Goal: Task Accomplishment & Management: Complete application form

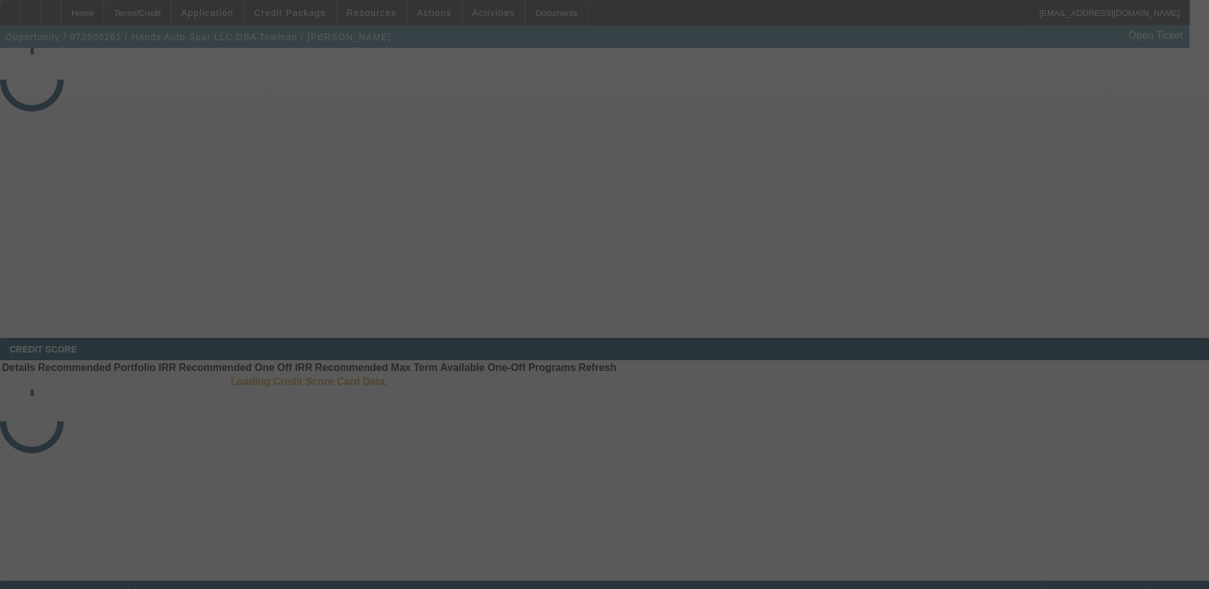
select select "4"
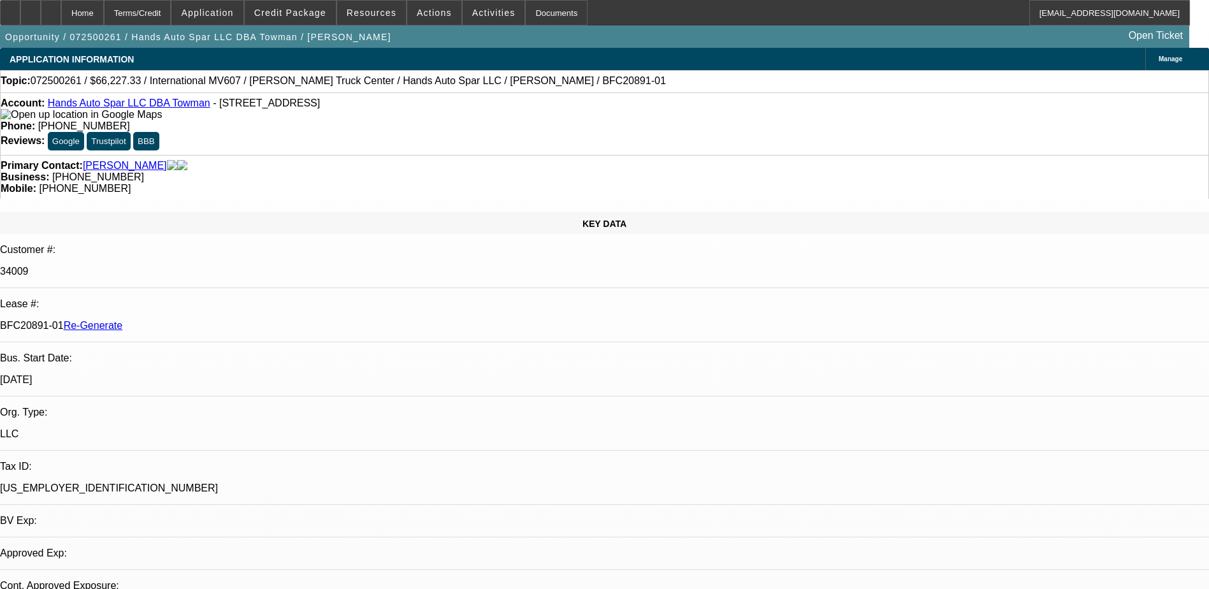
select select "0.15"
select select "2"
select select "0"
select select "1"
select select "2"
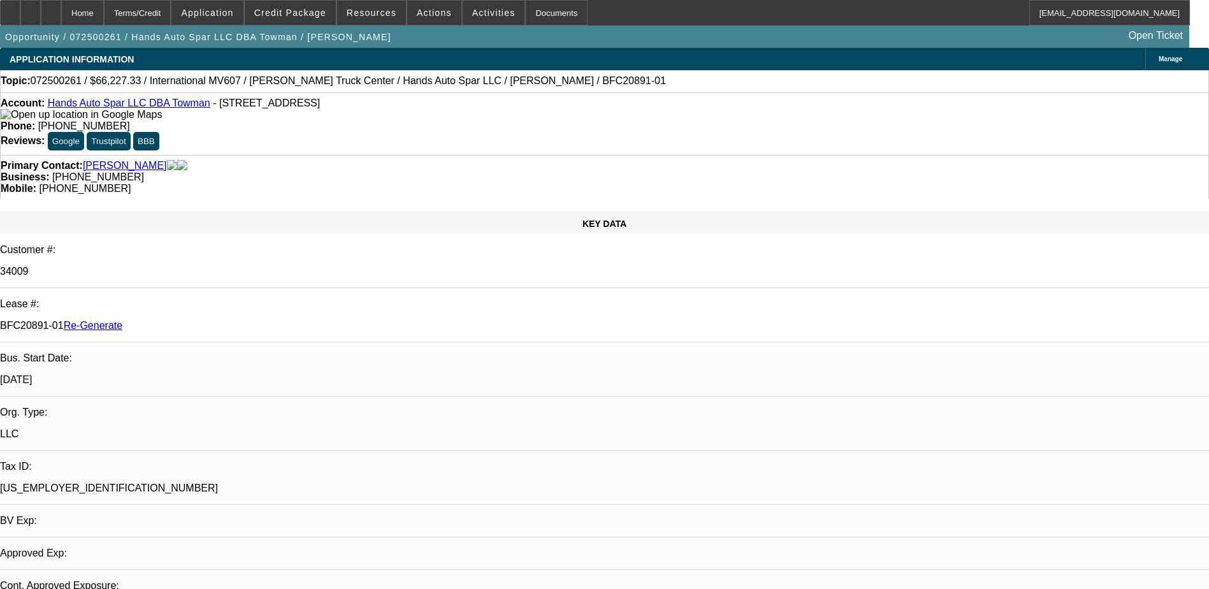
select select "6"
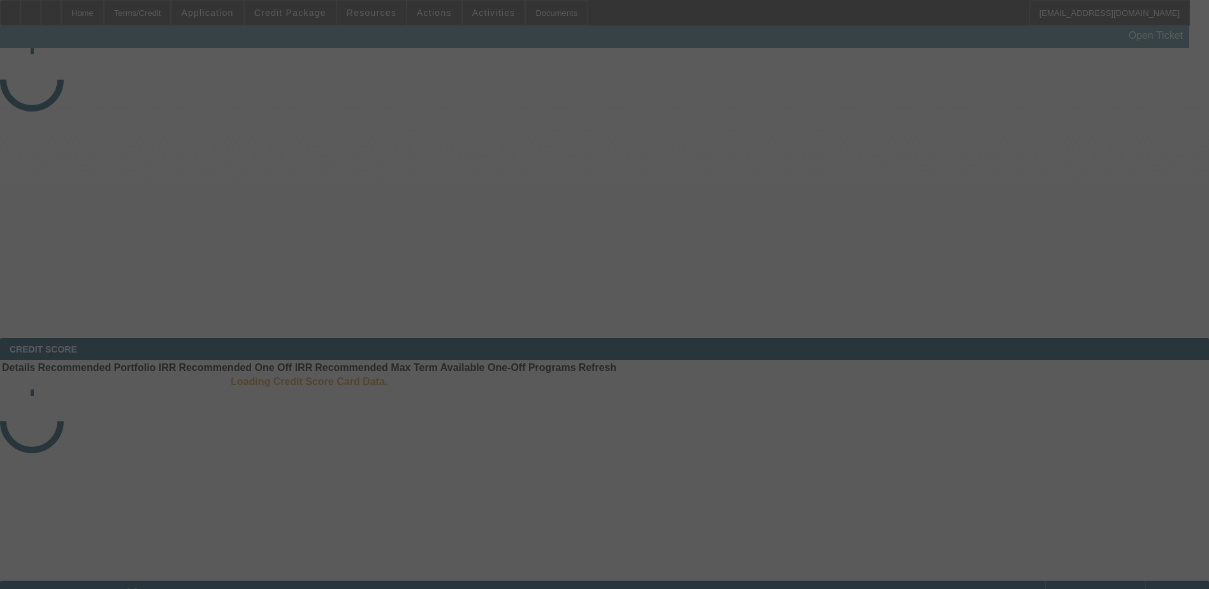
select select "3"
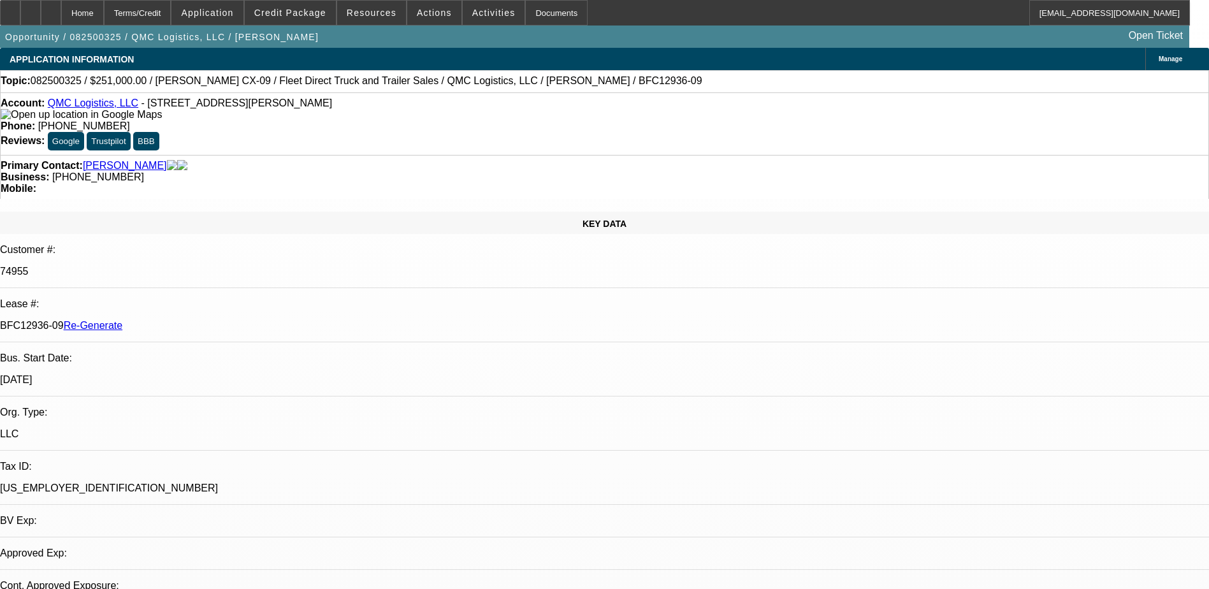
select select "0"
select select "1"
select select "2"
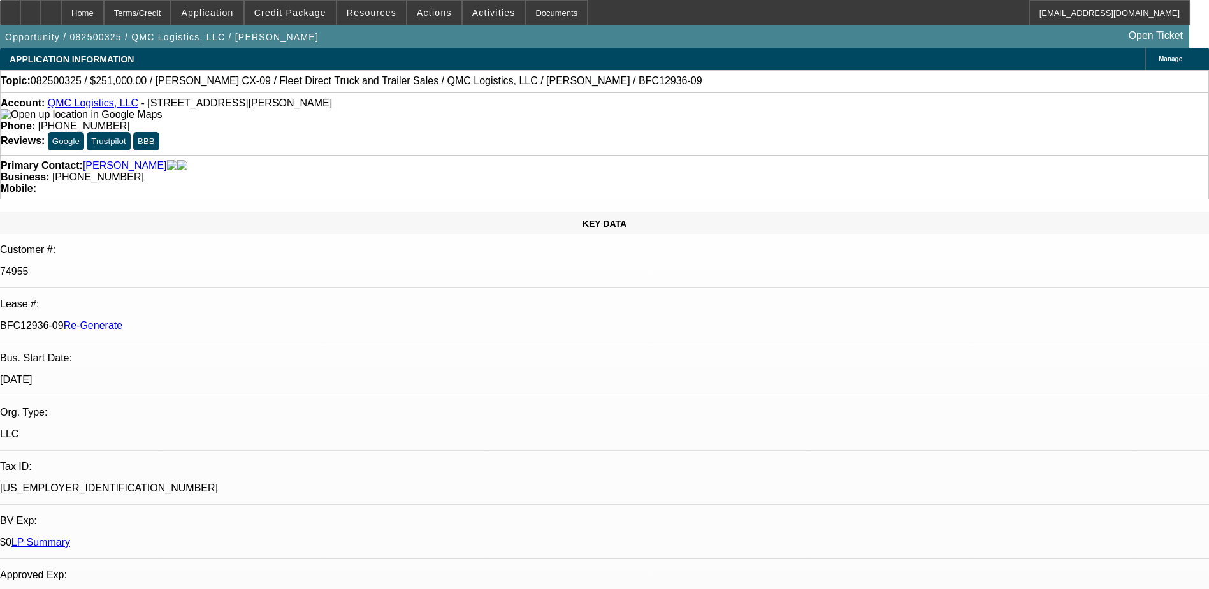
select select "6"
click at [526, 13] on div "Documents" at bounding box center [556, 12] width 62 height 25
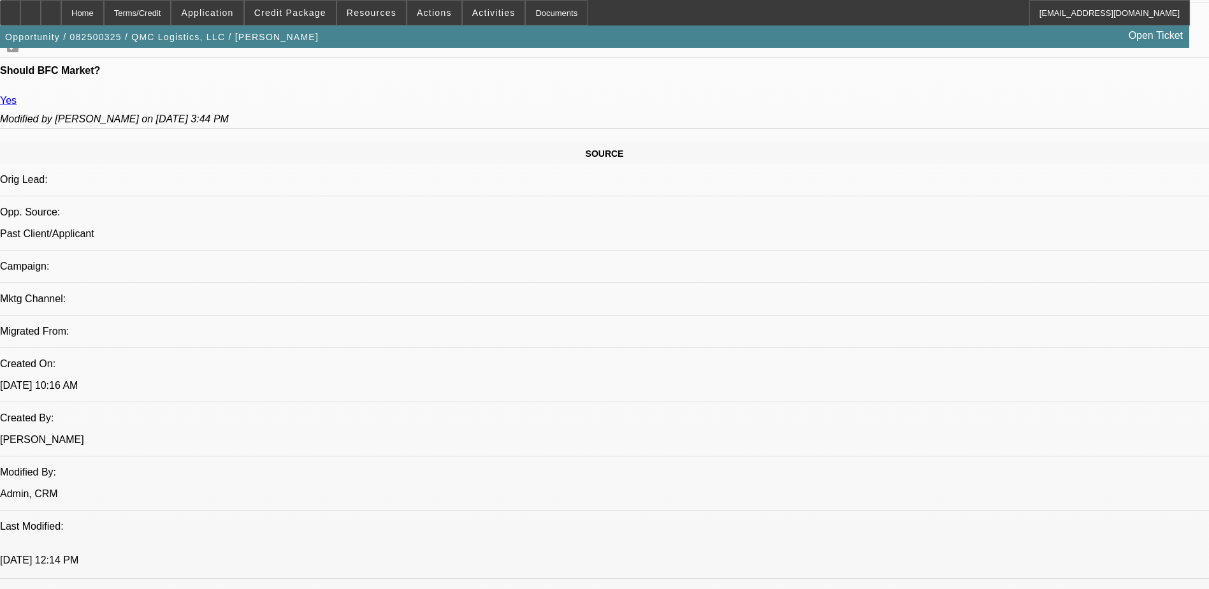
scroll to position [765, 0]
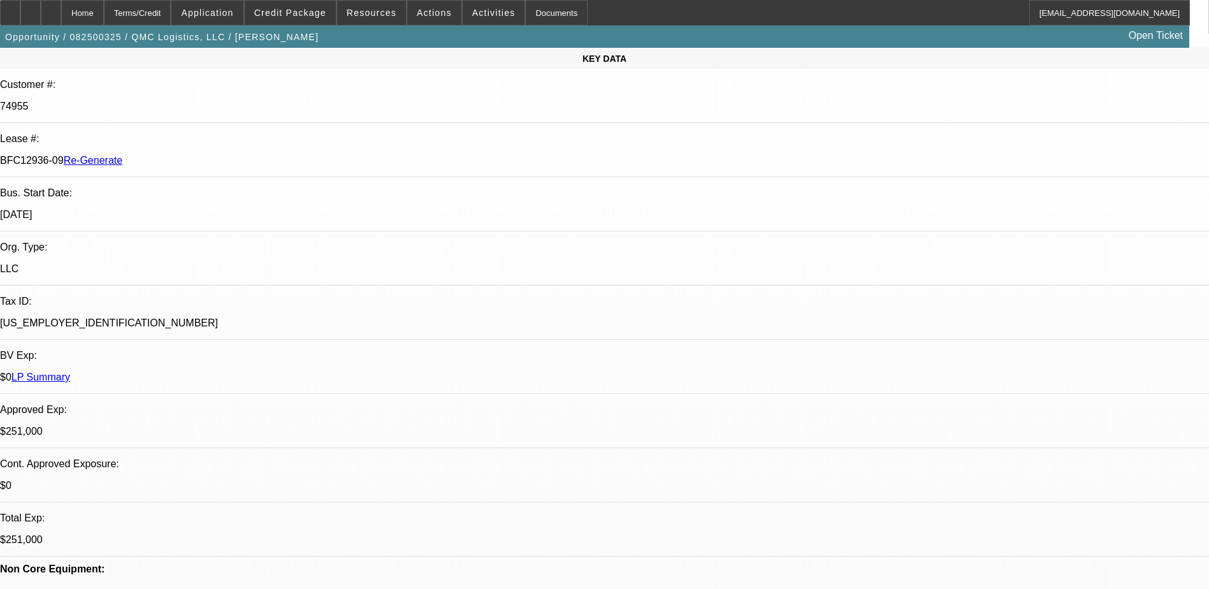
scroll to position [0, 0]
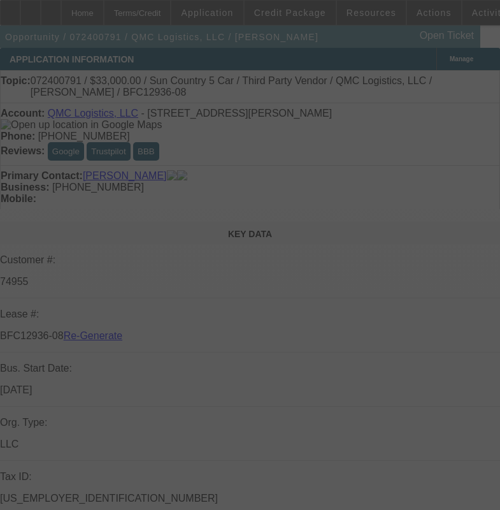
select select "4"
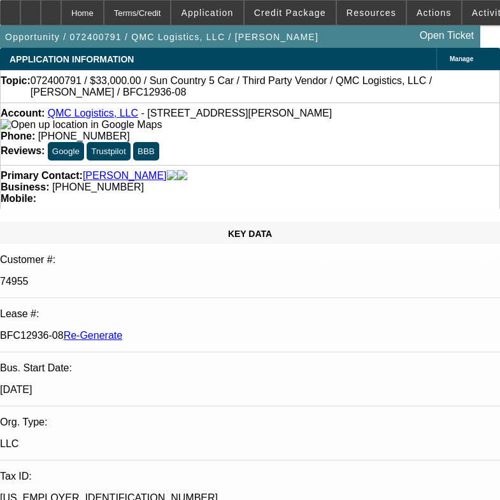
select select "0"
select select "1"
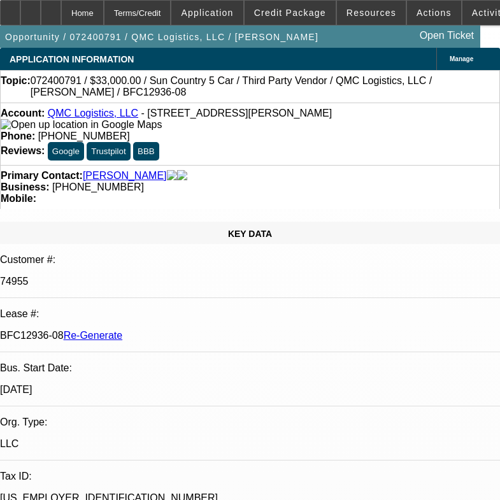
select select "6"
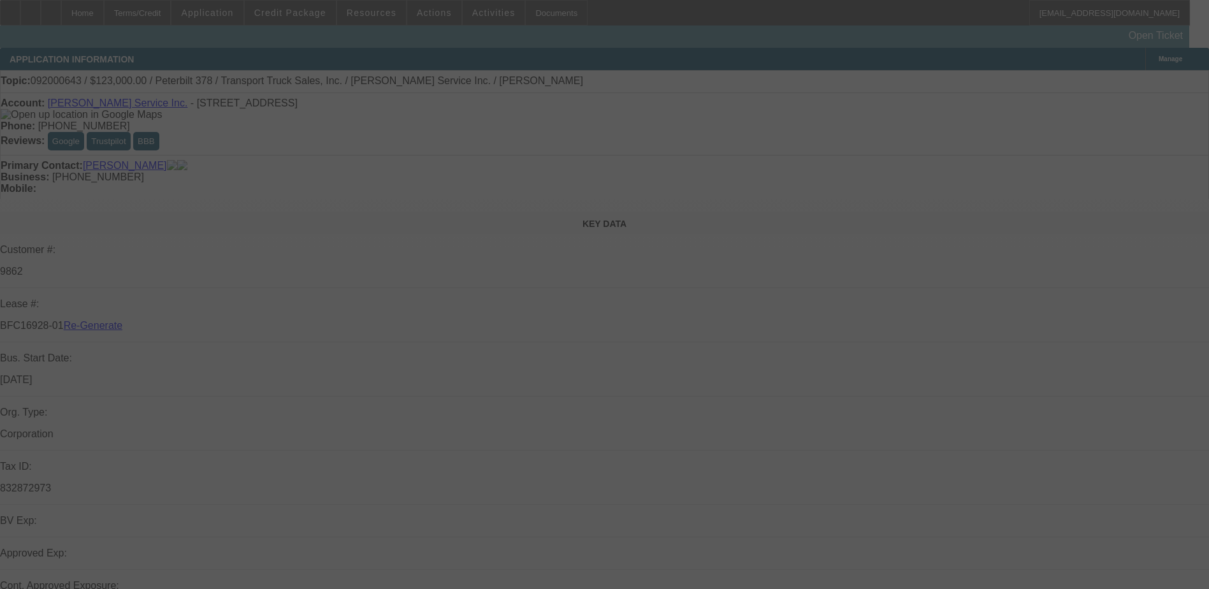
select select "4"
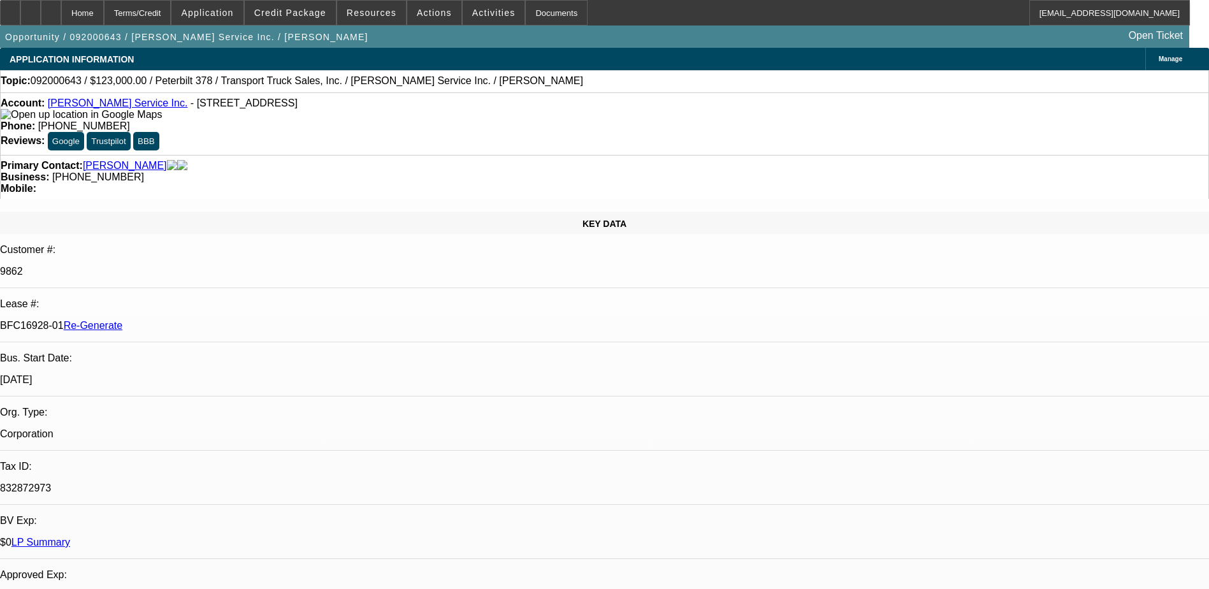
select select "0"
select select "2"
select select "0"
select select "6"
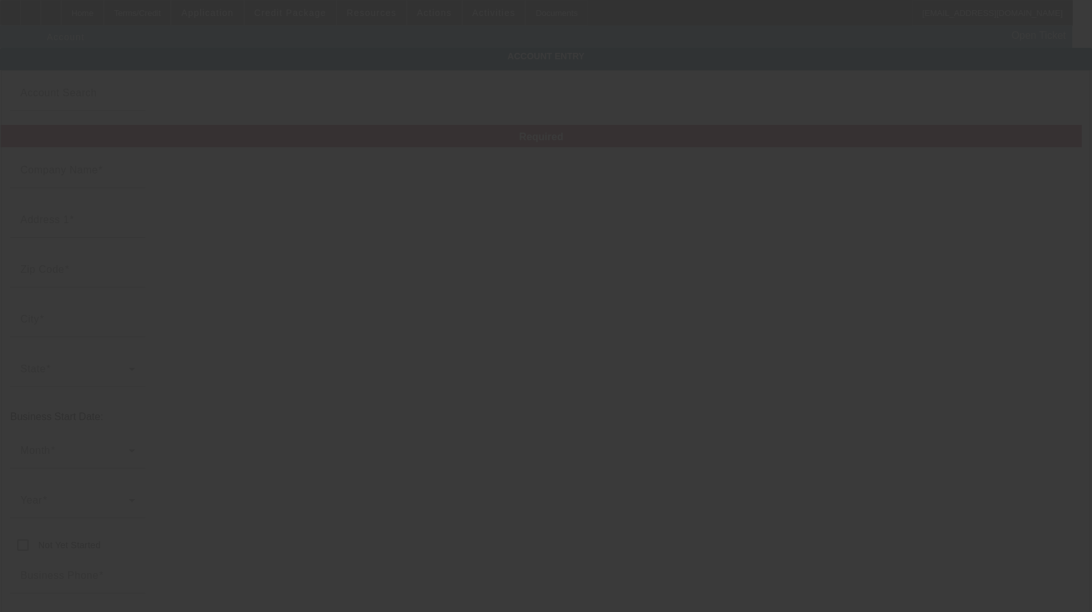
type input "QMC Logistics, LLC"
type input "[STREET_ADDRESS][PERSON_NAME]"
type input "29114"
type input "Olanta"
type input "[PHONE_NUMBER]"
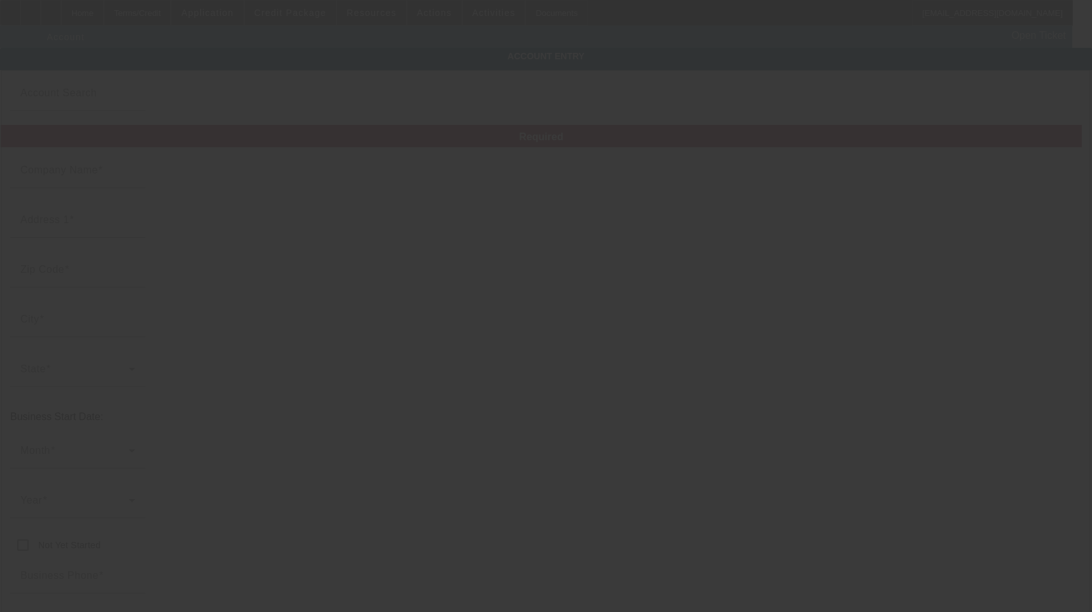
type input "qmclogisticsllc@gmail.com"
type input "Sumter"
type input "81-4663103"
type input "8/13/2025"
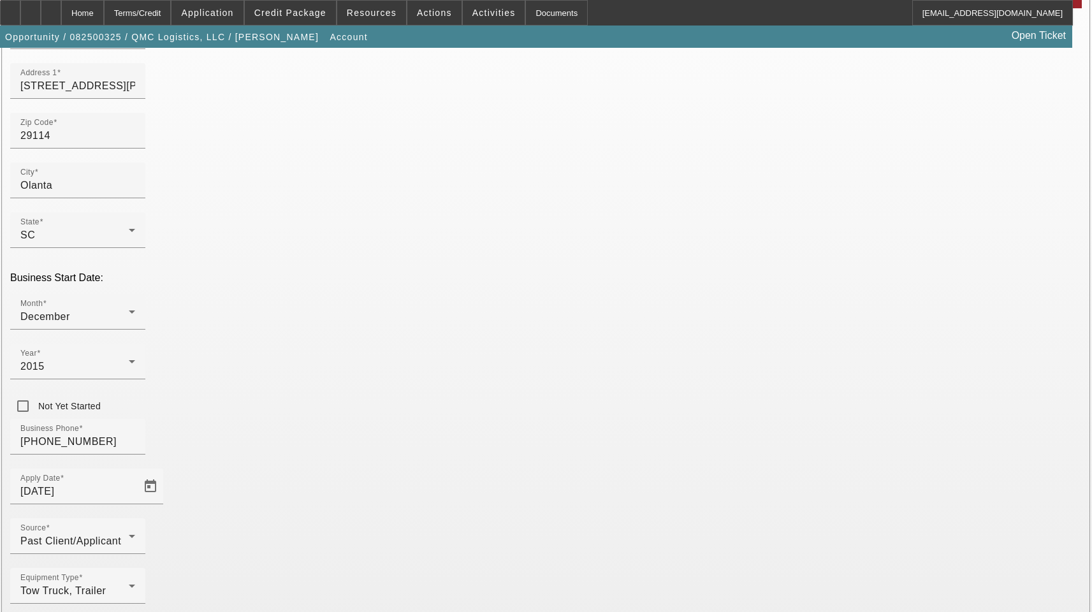
scroll to position [140, 0]
drag, startPoint x: 819, startPoint y: 573, endPoint x: 814, endPoint y: 578, distance: 7.2
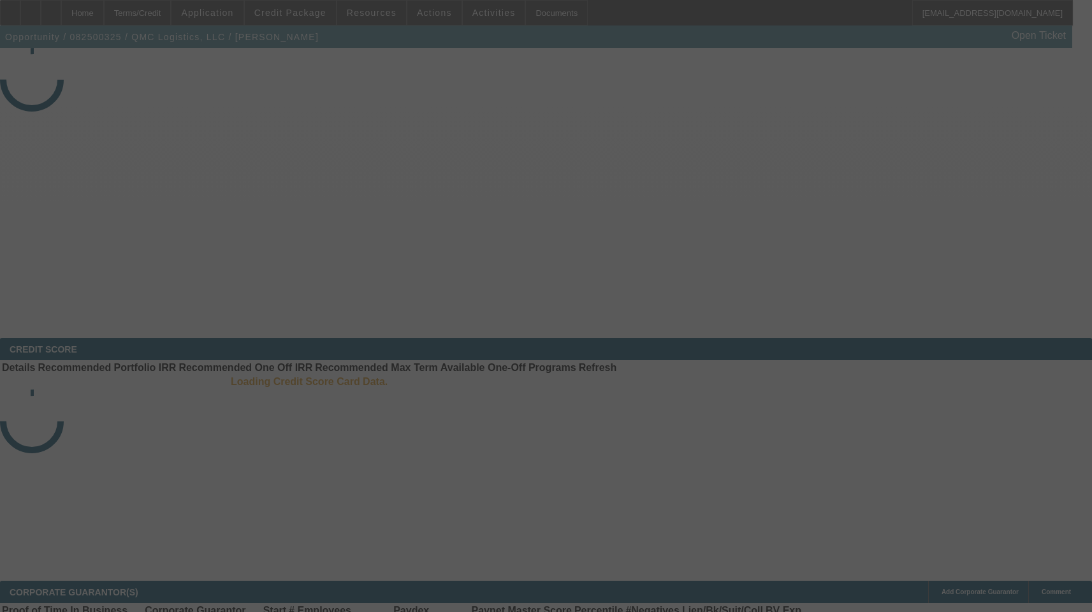
select select "3"
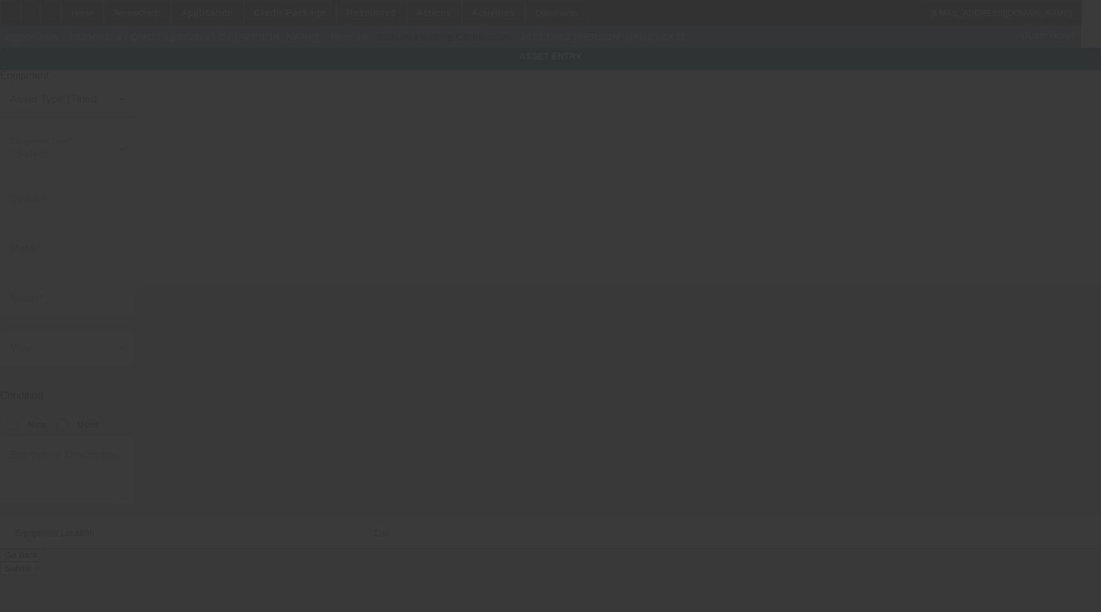
type input "[US_VEHICLE_IDENTIFICATION_NUMBER]"
type input "[PERSON_NAME]"
type input "CX11"
radio input "true"
type textarea "Cottrell CX11"
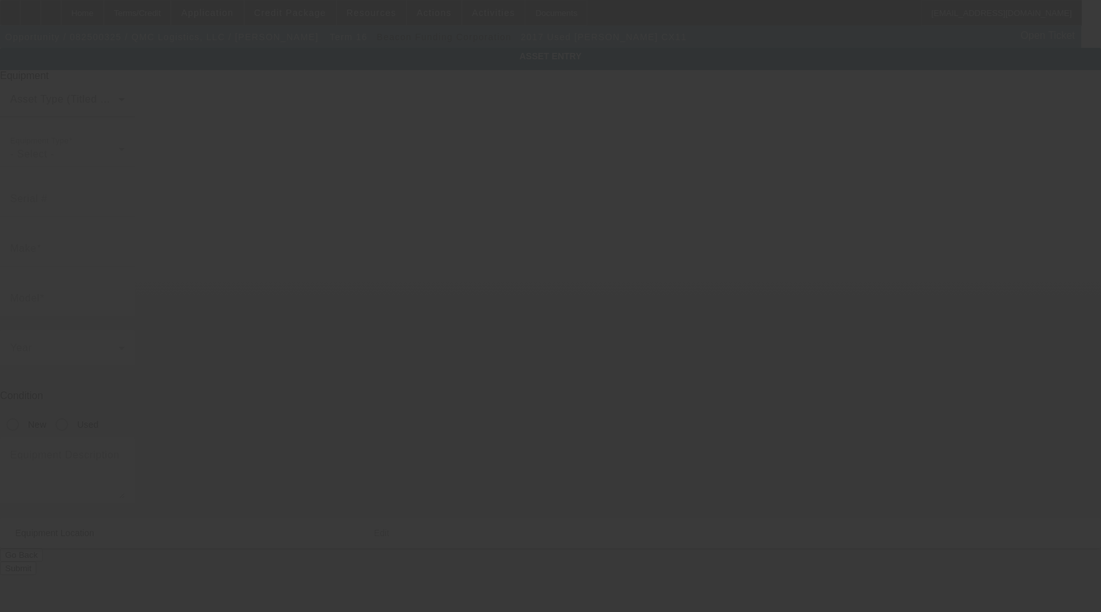
type input "[STREET_ADDRESS][PERSON_NAME]"
type input "Olanta"
type input "29114"
type input "Sumter"
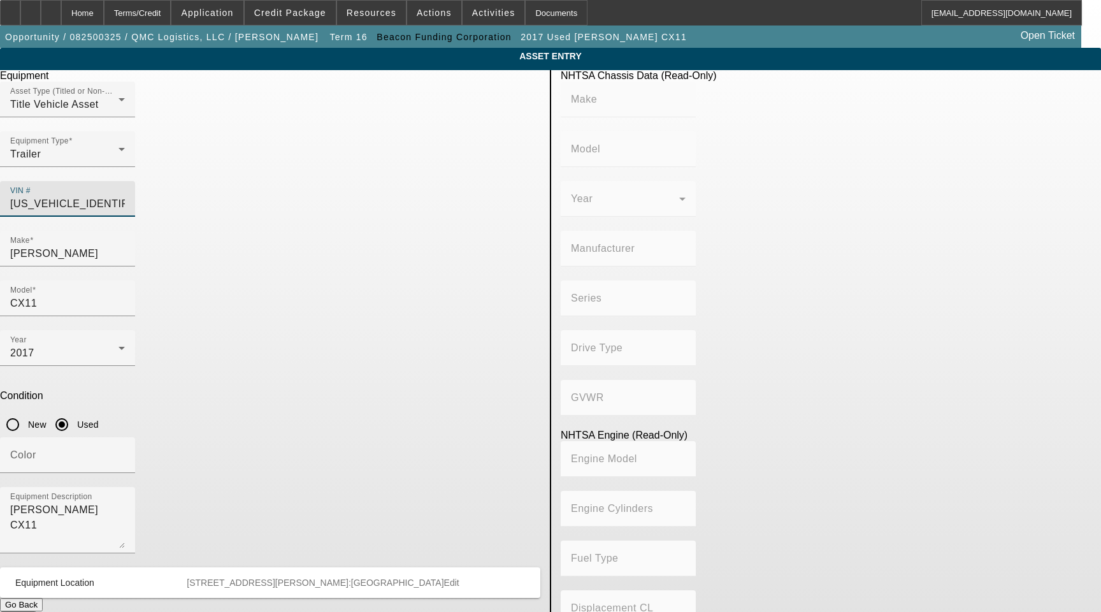
click at [125, 196] on input "5E0AJ1443HG934001" at bounding box center [67, 203] width 115 height 15
paste input "A1643NG6438"
type input "5E0AA1643NG643801"
type input "COTTRELL"
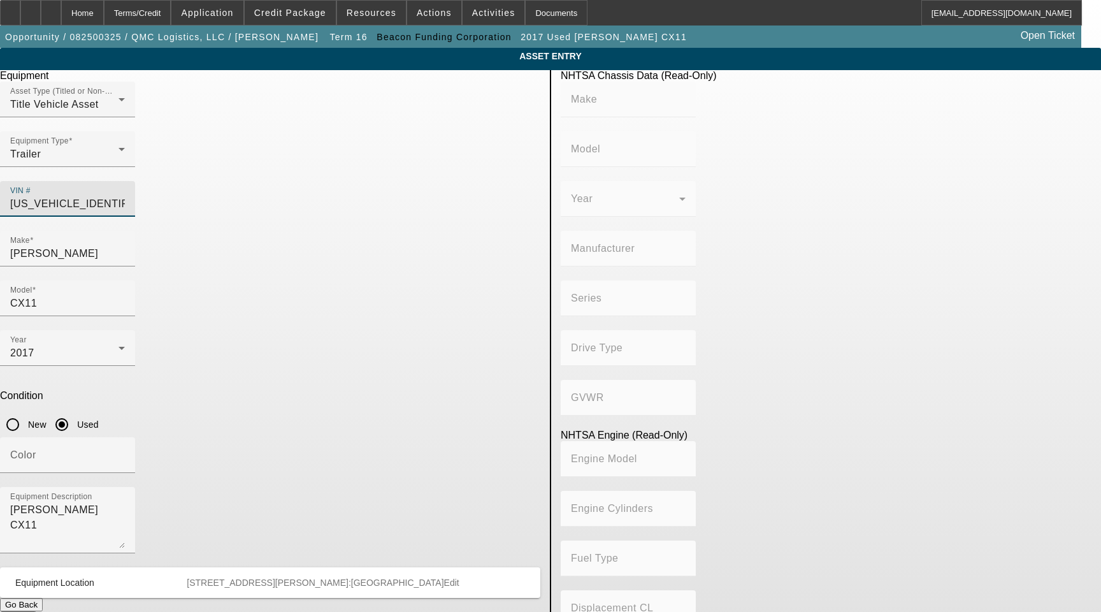
type input "C-09, C-11, CS-10, CS-12M3, CX-09, CX-5LSCH, CX-AK7, CX-LSFA-TRI"
type input "COTTRELL, INC."
type input "Not Applicable"
type input "5E0AA1643NG643801"
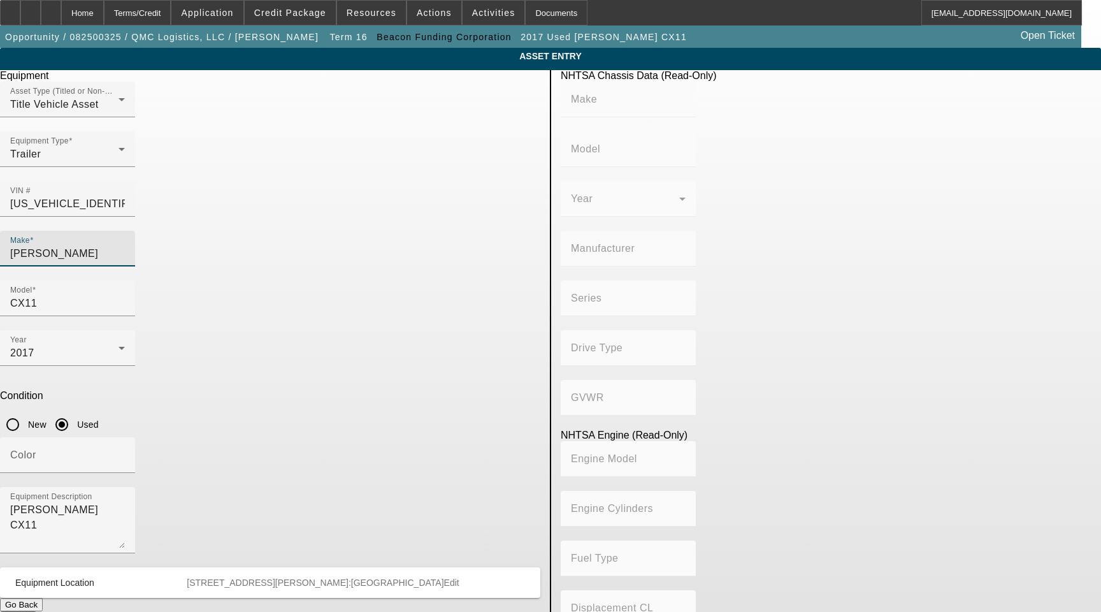
type input "COTTRELL"
type input "C-09, C-11, CS-10, CS-12M3, CX-09, CX-5LSCH, CX-AK7, CX-LSFA-TRI"
type input "COTTRELL, INC."
type input "Not Applicable"
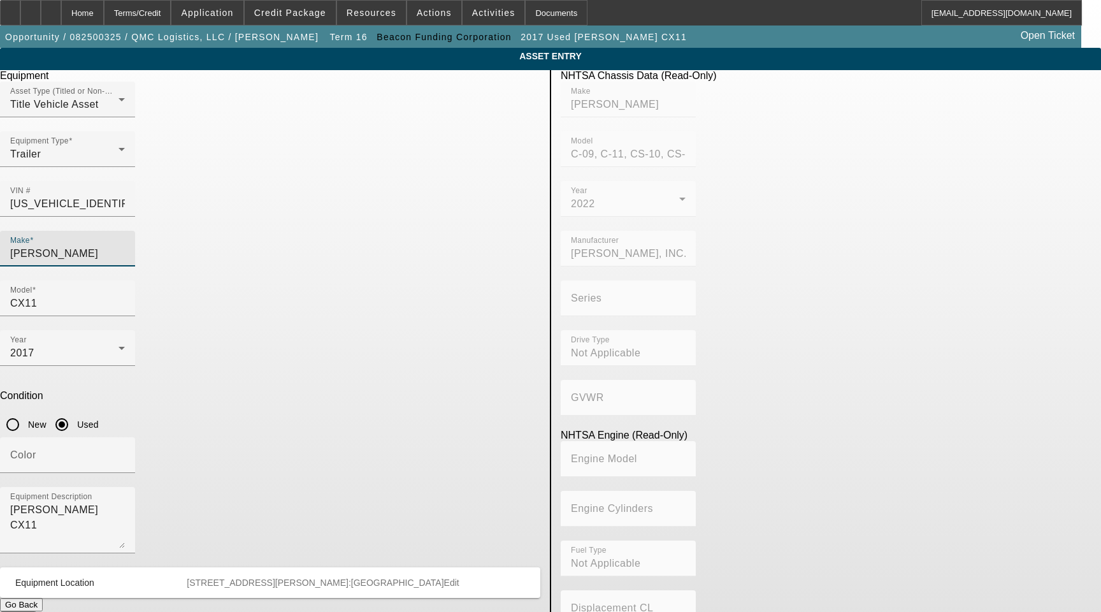
click at [125, 246] on input "[PERSON_NAME]" at bounding box center [67, 253] width 115 height 15
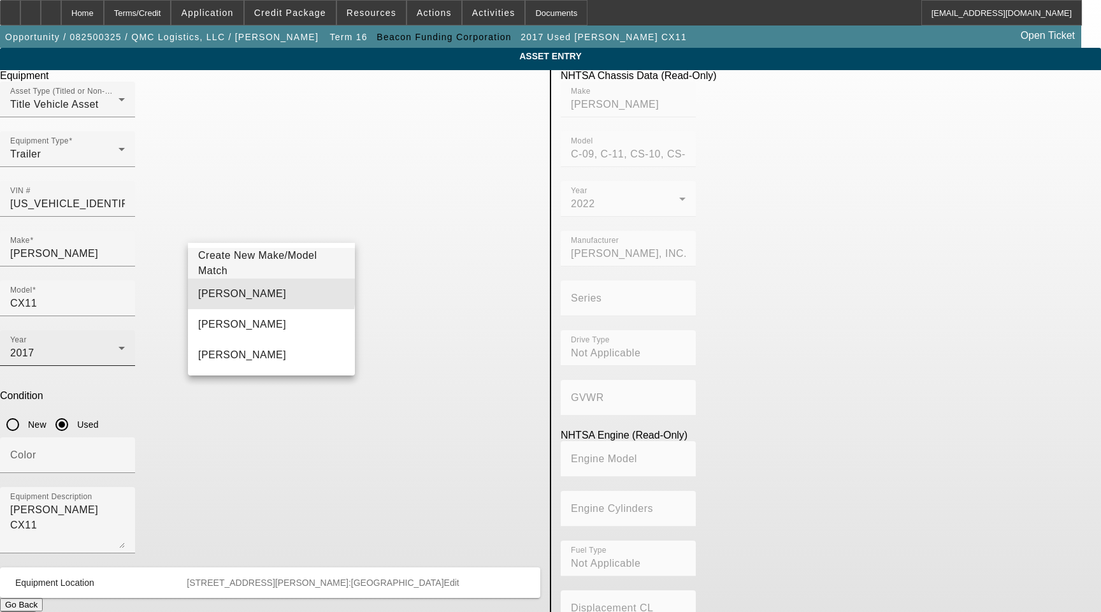
drag, startPoint x: 211, startPoint y: 291, endPoint x: 261, endPoint y: 286, distance: 49.9
click at [211, 291] on span "[PERSON_NAME]" at bounding box center [242, 293] width 88 height 11
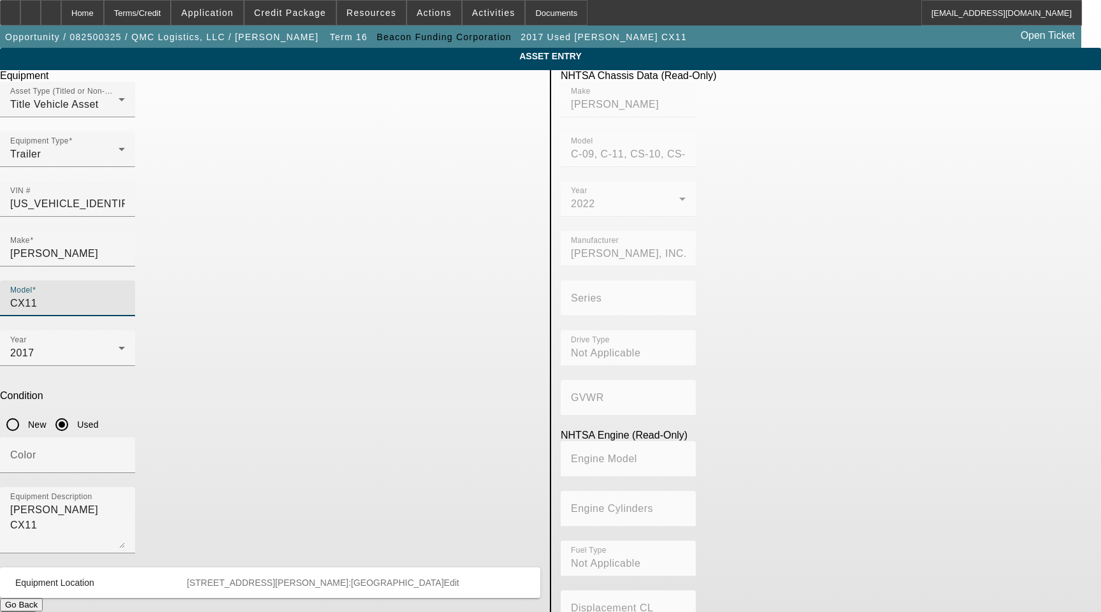
click at [125, 296] on input "CX11" at bounding box center [67, 303] width 115 height 15
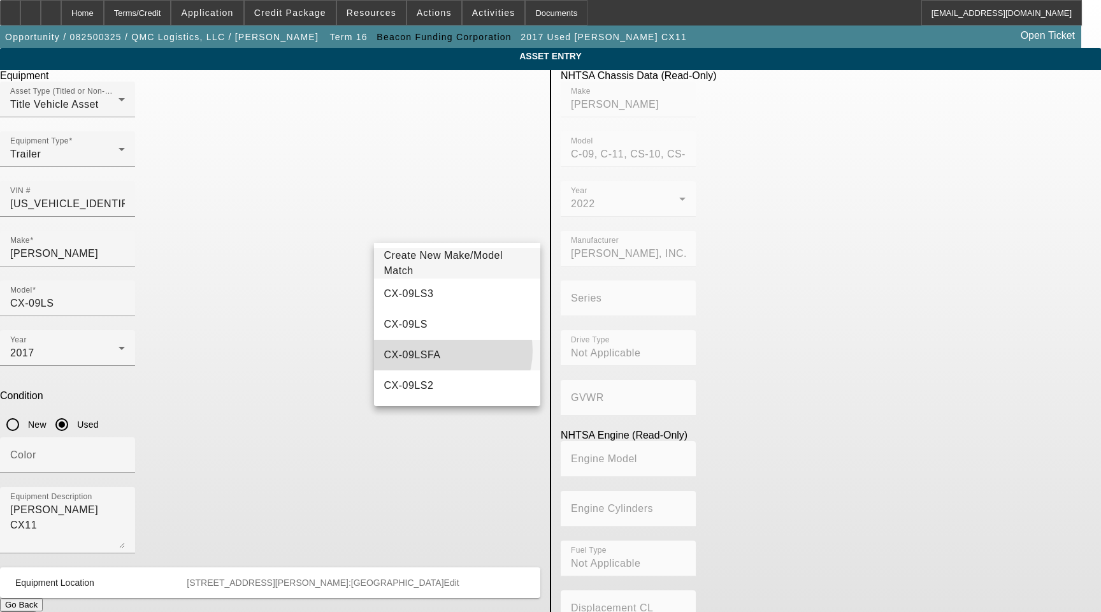
click at [444, 351] on mat-option "CX-09LSFA" at bounding box center [457, 355] width 167 height 31
type input "CX-09LSFA"
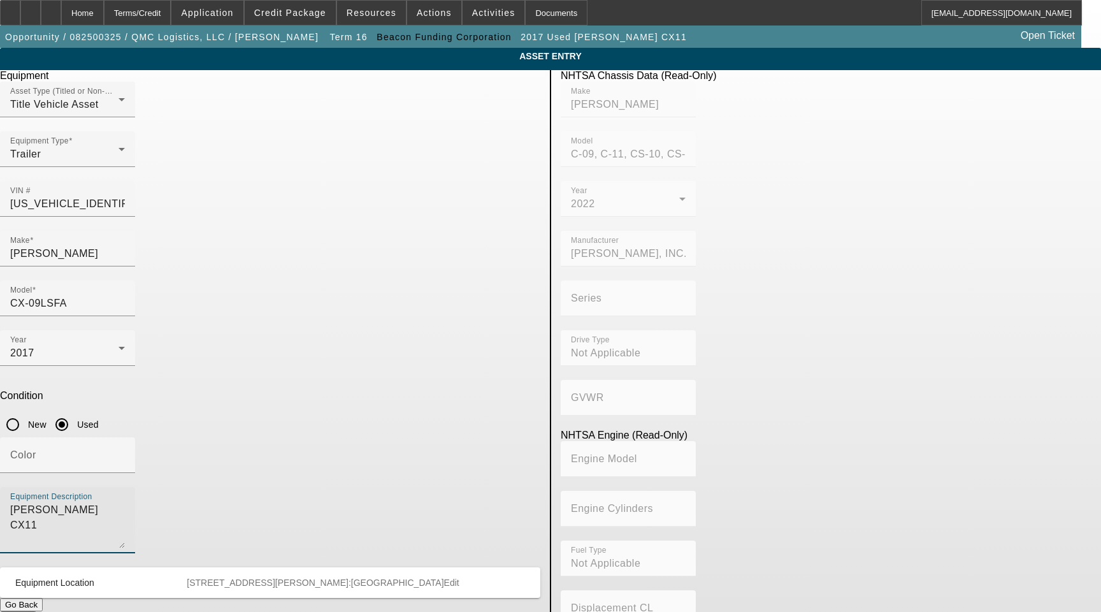
drag, startPoint x: 415, startPoint y: 380, endPoint x: 127, endPoint y: 347, distance: 289.3
click at [140, 351] on app-asset-collateral-manage "ASSET ENTRY Delete asset Equipment Asset Type (Titled or Non-Titled) Title Vehi…" at bounding box center [550, 401] width 1101 height 707
type textarea "Includes All Accessories, Attachments and Options"
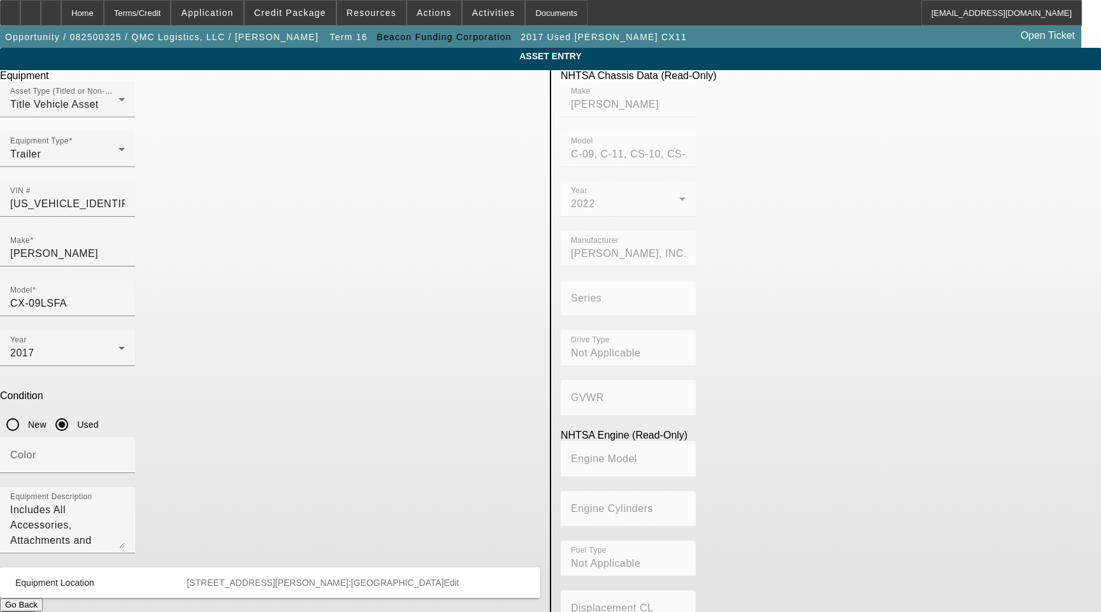
click at [36, 611] on button "Submit" at bounding box center [18, 617] width 36 height 13
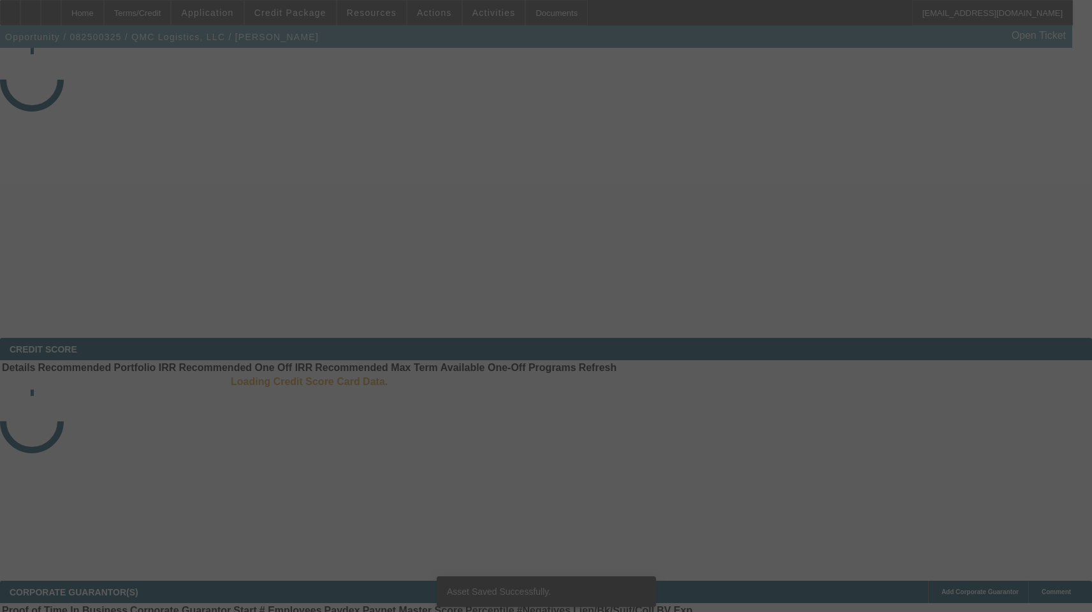
select select "3"
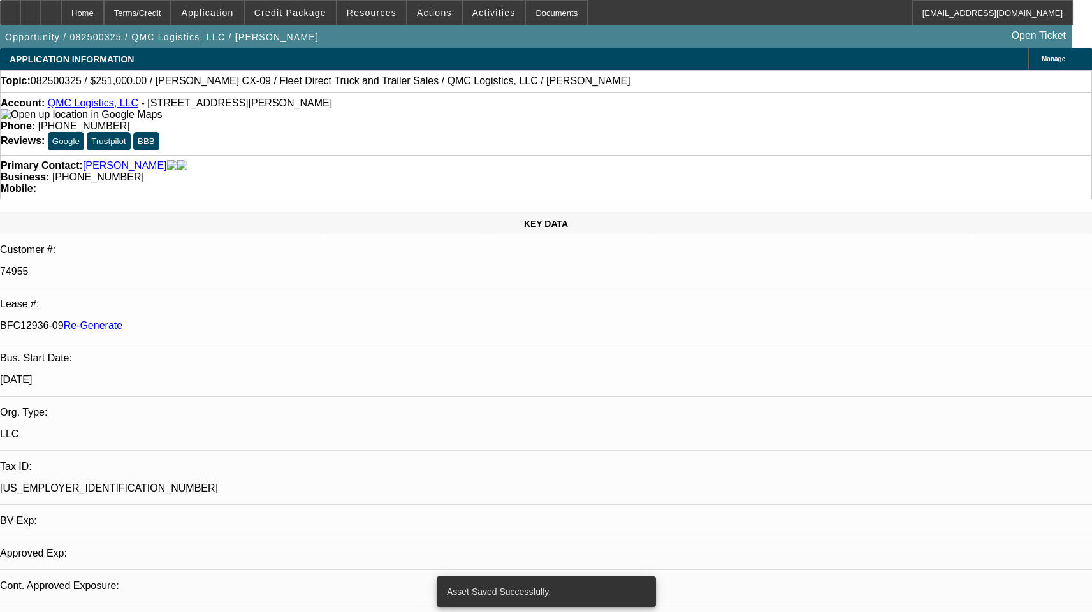
select select "0"
select select "2"
select select "0"
select select "6"
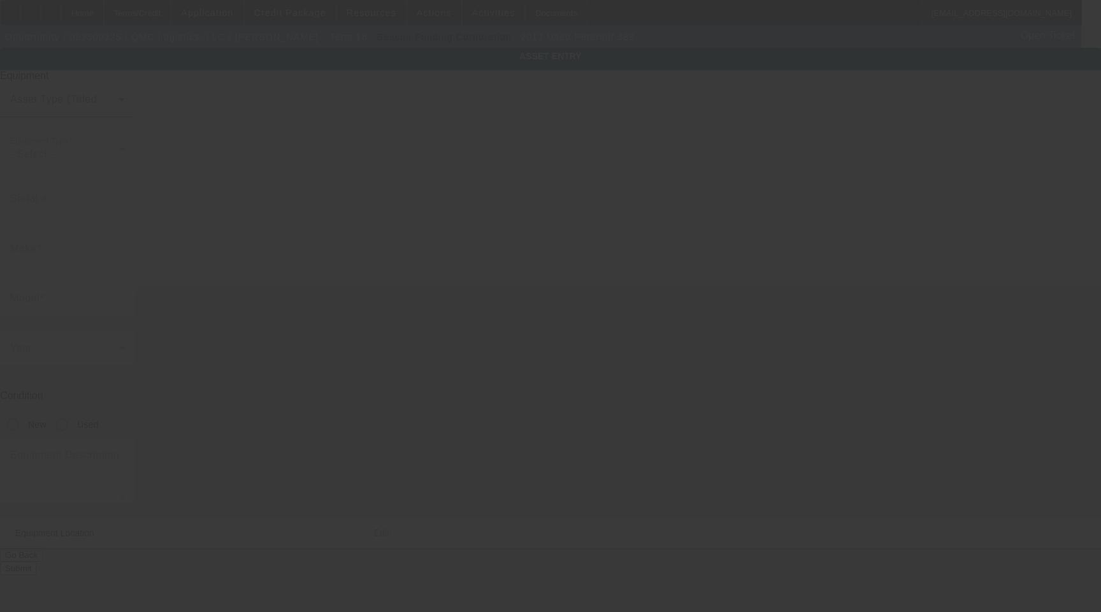
type input "[US_VEHICLE_IDENTIFICATION_NUMBER]"
type input "Peterbilt"
type input "389"
radio input "true"
type textarea "Peterbilt 389"
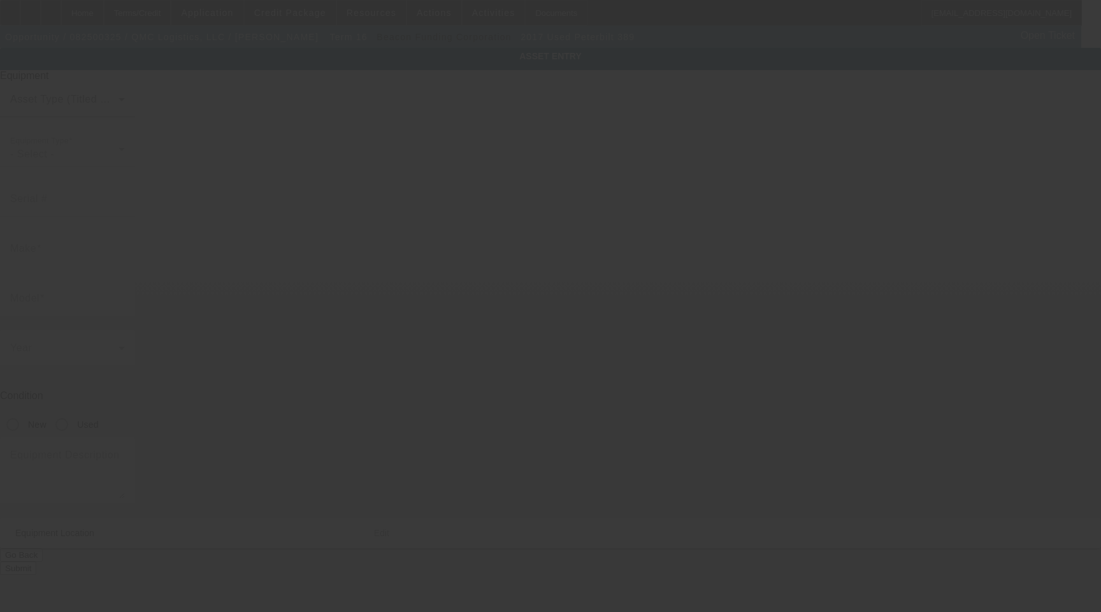
type input "[STREET_ADDRESS][PERSON_NAME]"
type input "Olanta"
type input "29114"
type input "Sumter"
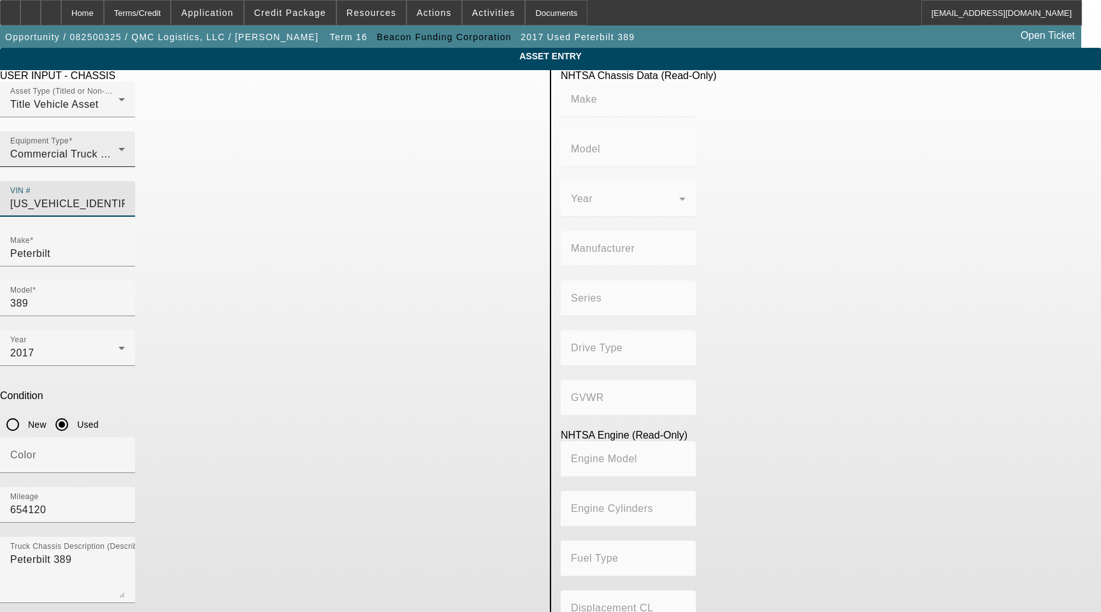
drag, startPoint x: 486, startPoint y: 178, endPoint x: 326, endPoint y: 163, distance: 160.7
click at [329, 163] on div "Asset Type (Titled or Non-Titled) Title Vehicle Asset Equipment Type Commercial…" at bounding box center [270, 156] width 540 height 149
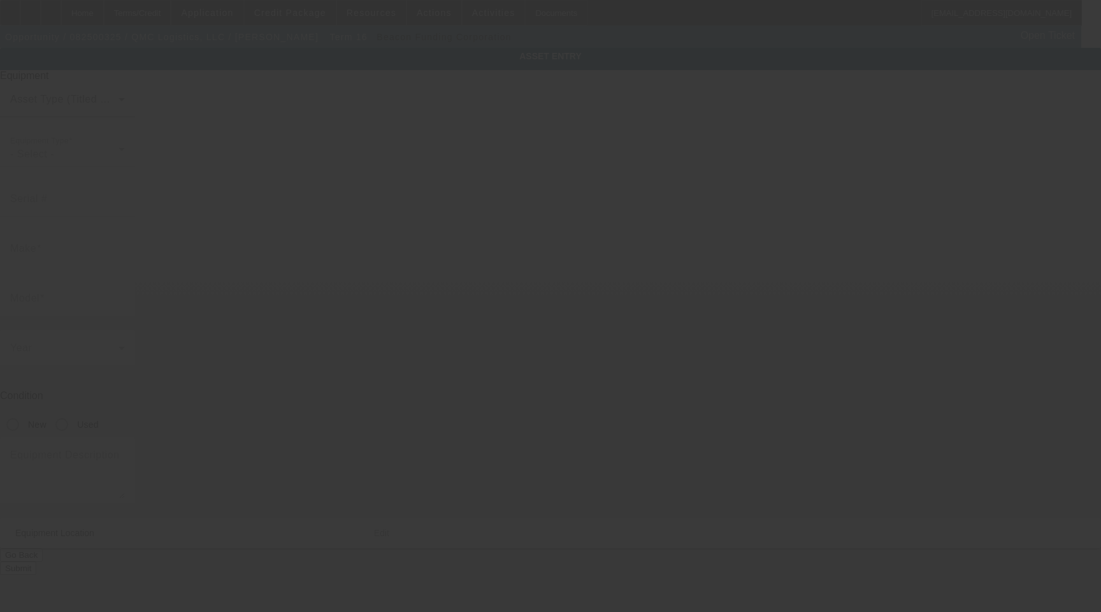
type input "5E0AA1643NG643801"
type input "Cottrell"
type input "CX-09LSFA"
radio input "true"
type textarea "Includes All Accessories, Attachments and Options"
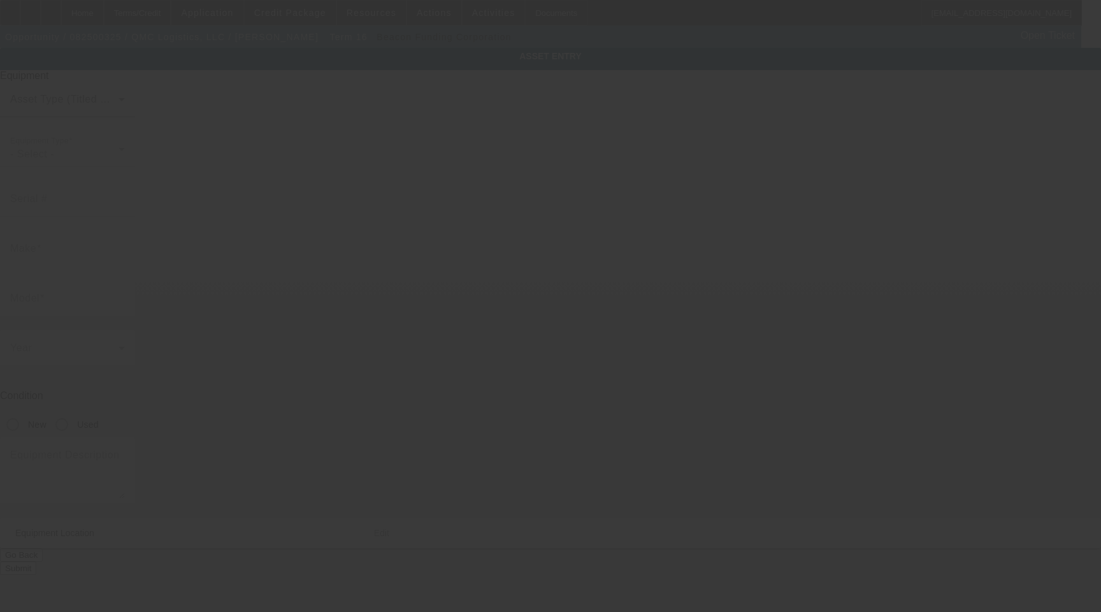
type input "[STREET_ADDRESS][PERSON_NAME]"
type input "Olanta"
type input "29114"
type input "Sumter"
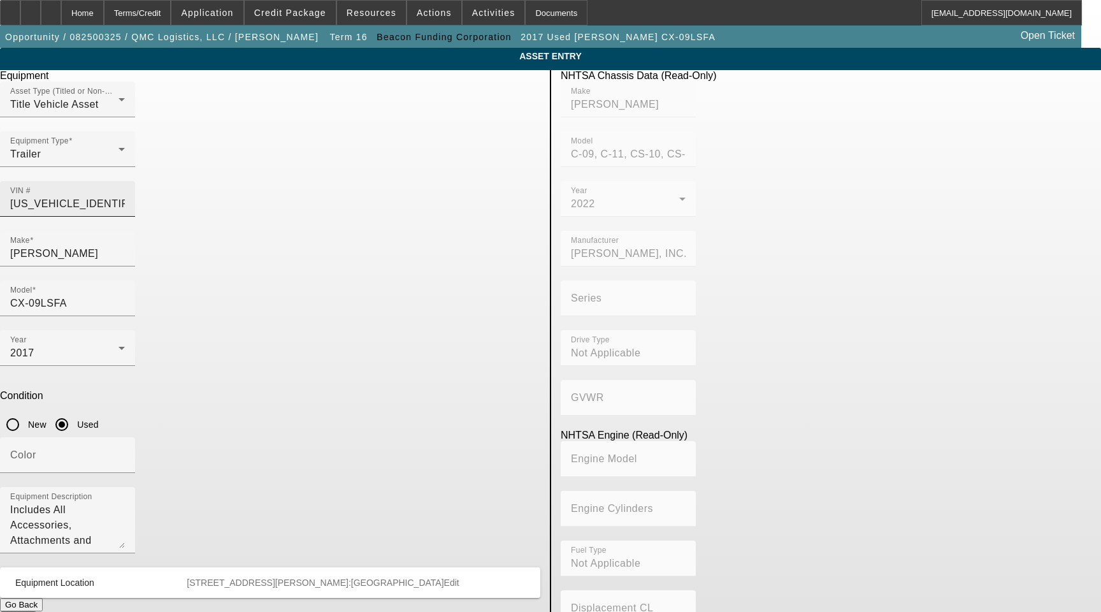
click at [125, 196] on input "5E0AA1643NG643801" at bounding box center [67, 203] width 115 height 15
paste input "J1443HG9340"
type input "5E0AJ1443HG934001"
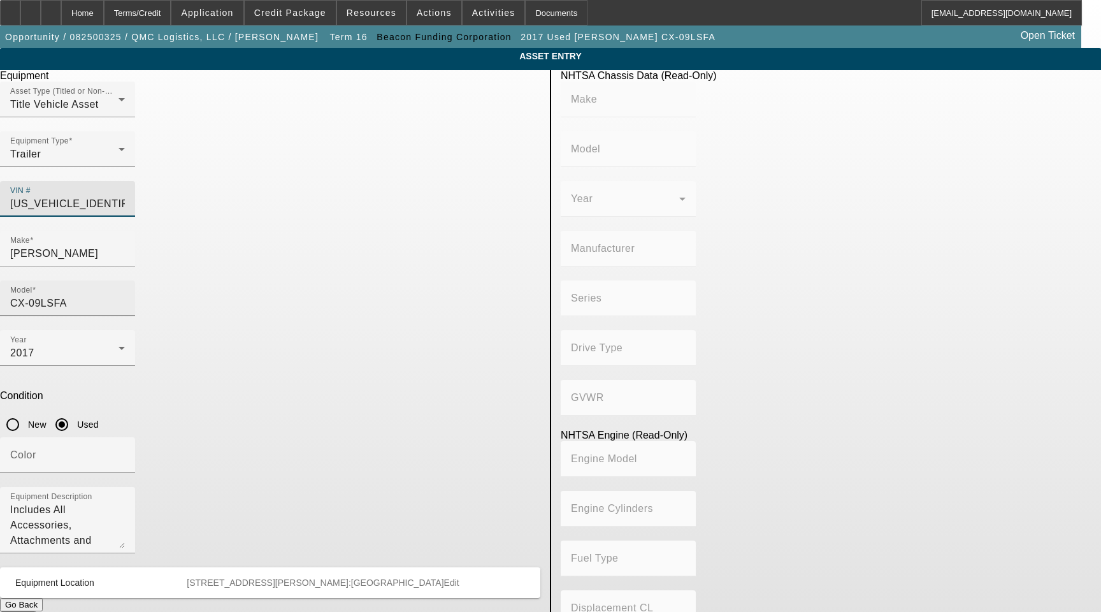
click at [125, 296] on input "CX-09LSFA" at bounding box center [67, 303] width 115 height 15
type input "COTTRELL"
type input "C-09, c-10, C-11, CX-09, CX-10, CX-11"
type input "COTTRELL, INC."
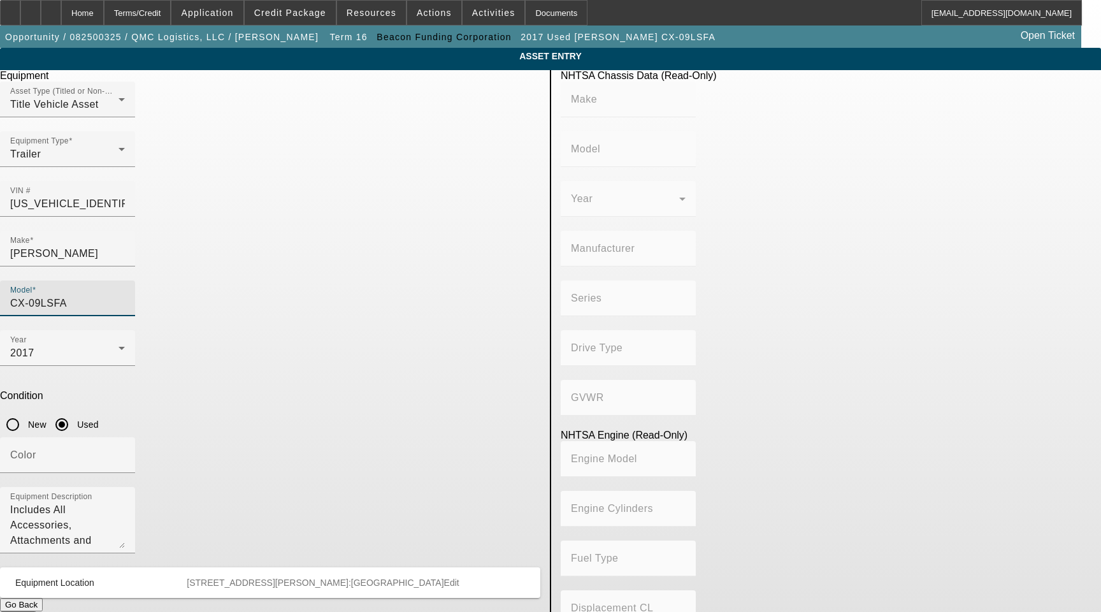
type input "Not Applicable"
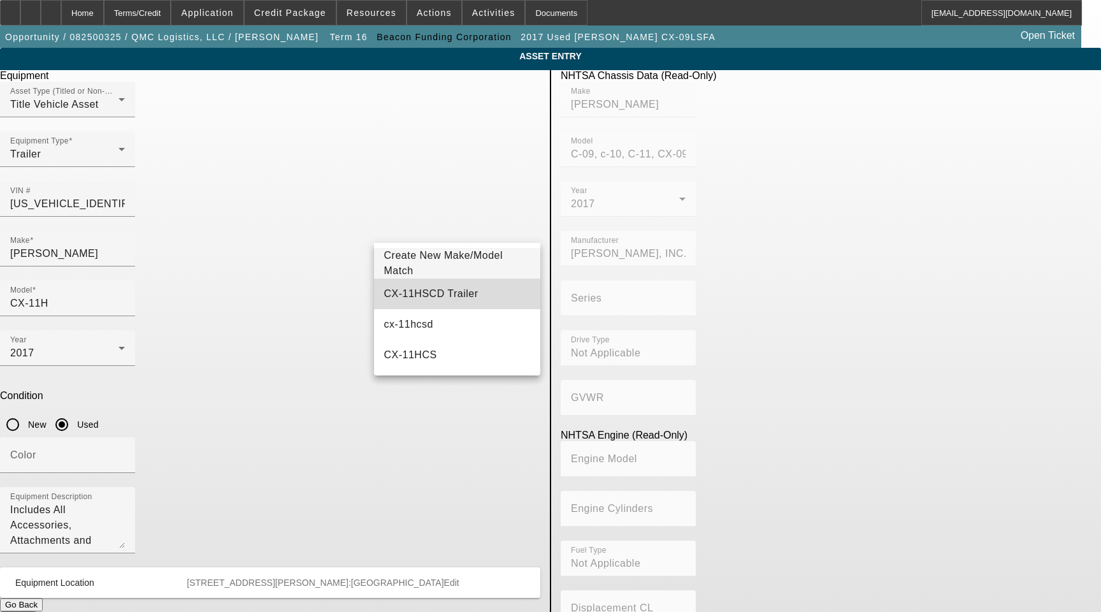
click at [441, 295] on span "CX-11HSCD Trailer" at bounding box center [431, 293] width 94 height 11
type input "CX-11HSCD Trailer"
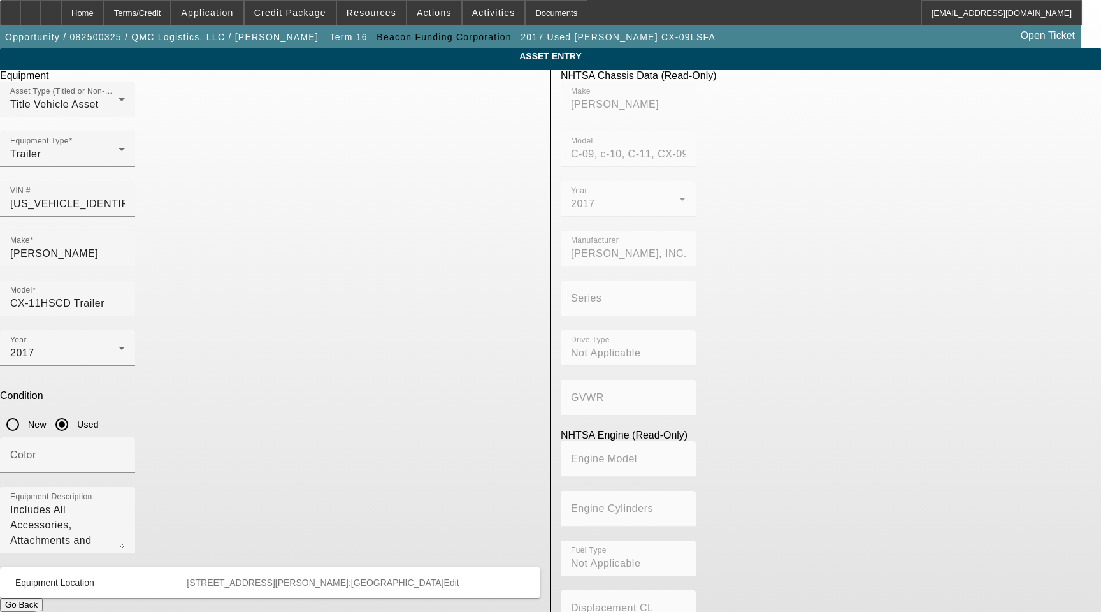
click at [36, 611] on button "Submit" at bounding box center [18, 617] width 36 height 13
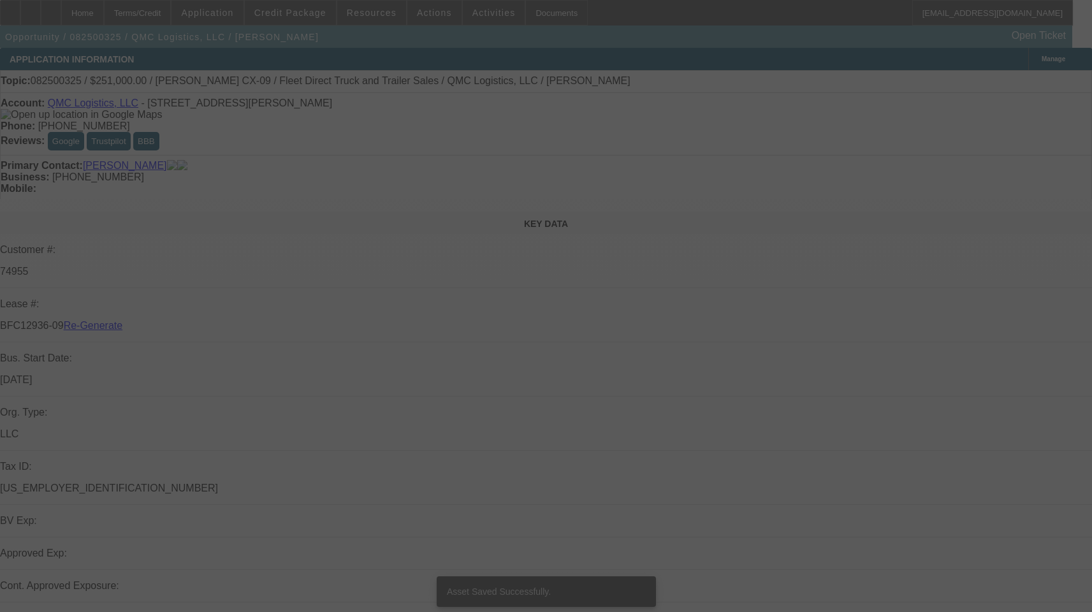
select select "3"
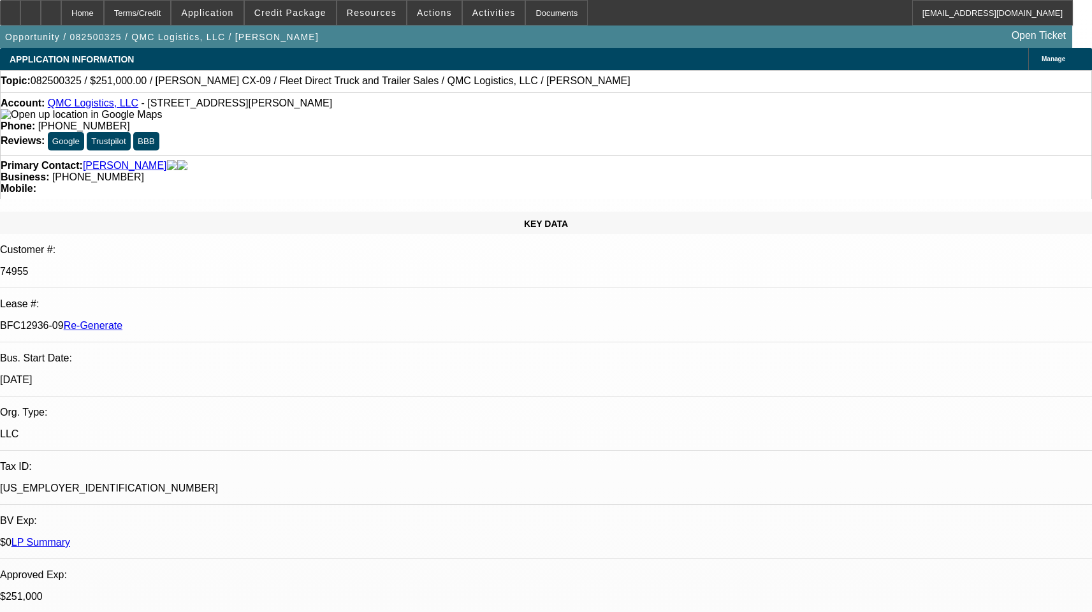
select select "0"
select select "1"
select select "2"
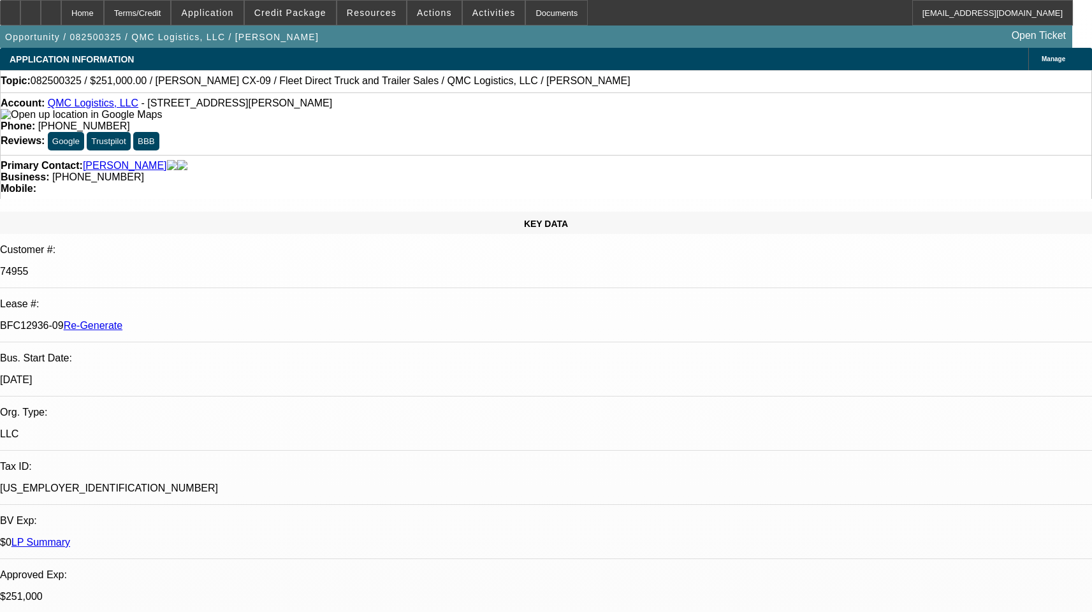
select select "6"
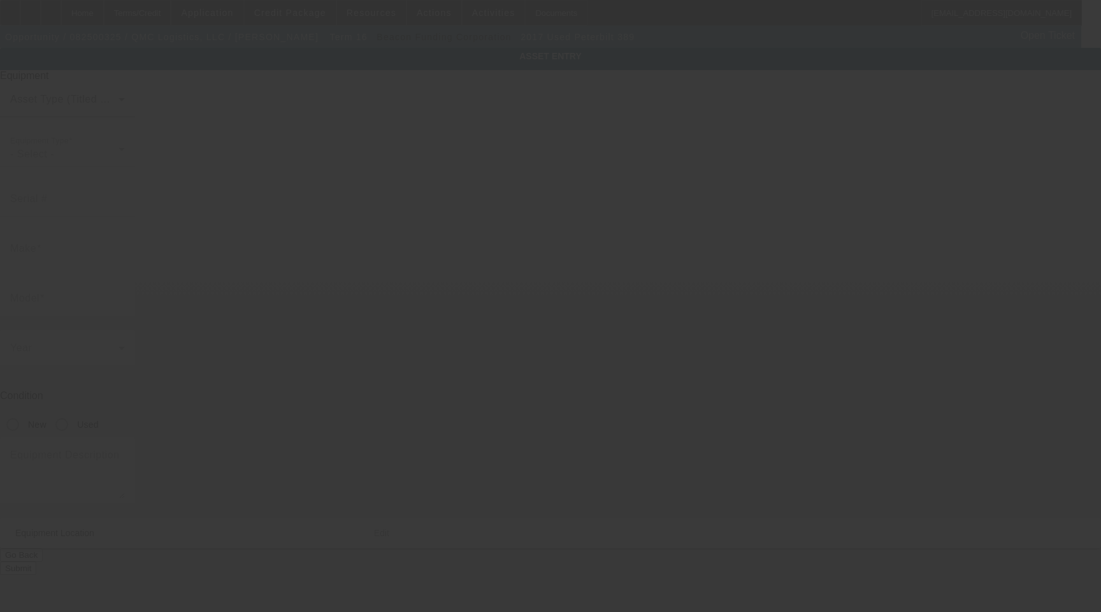
type input "[US_VEHICLE_IDENTIFICATION_NUMBER]"
type input "Peterbilt"
type input "389"
radio input "true"
type textarea "Peterbilt 389"
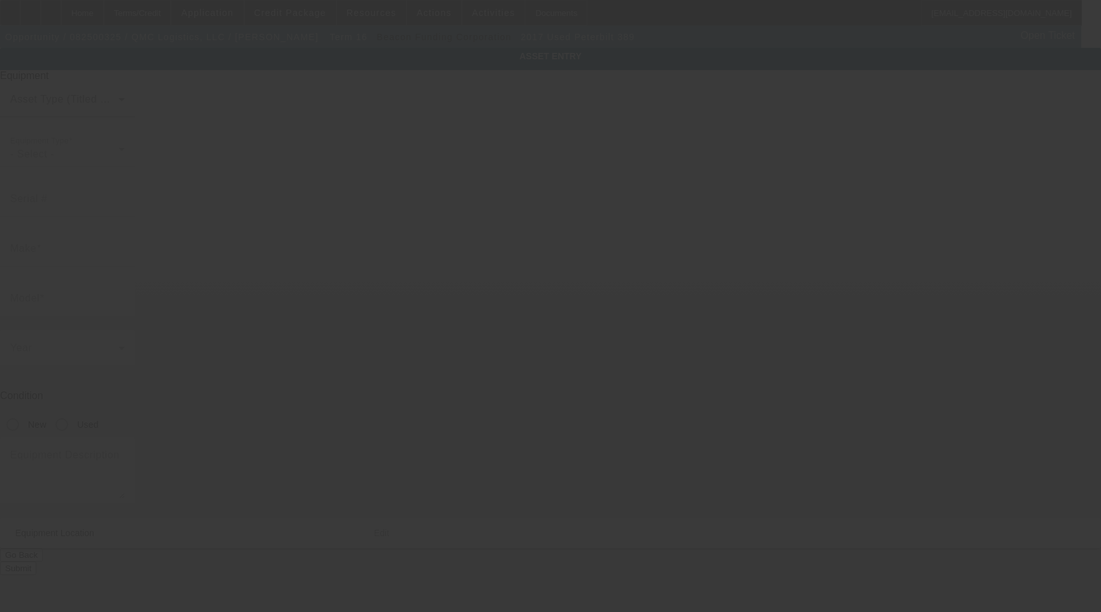
type input "[STREET_ADDRESS][PERSON_NAME]"
type input "Olanta"
type input "29114"
type input "Sumter"
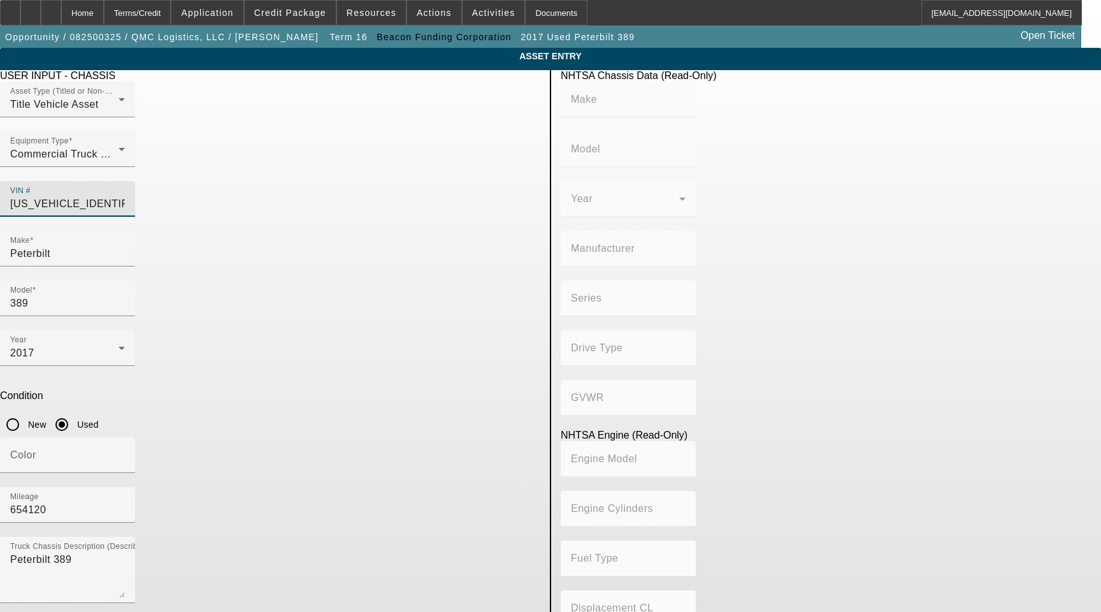
click at [125, 196] on input "1NPXDP9X9HD352065" at bounding box center [67, 203] width 115 height 15
type input "PETERBILT"
type input "389"
type input "PETERBILT MOTORS COMPANY"
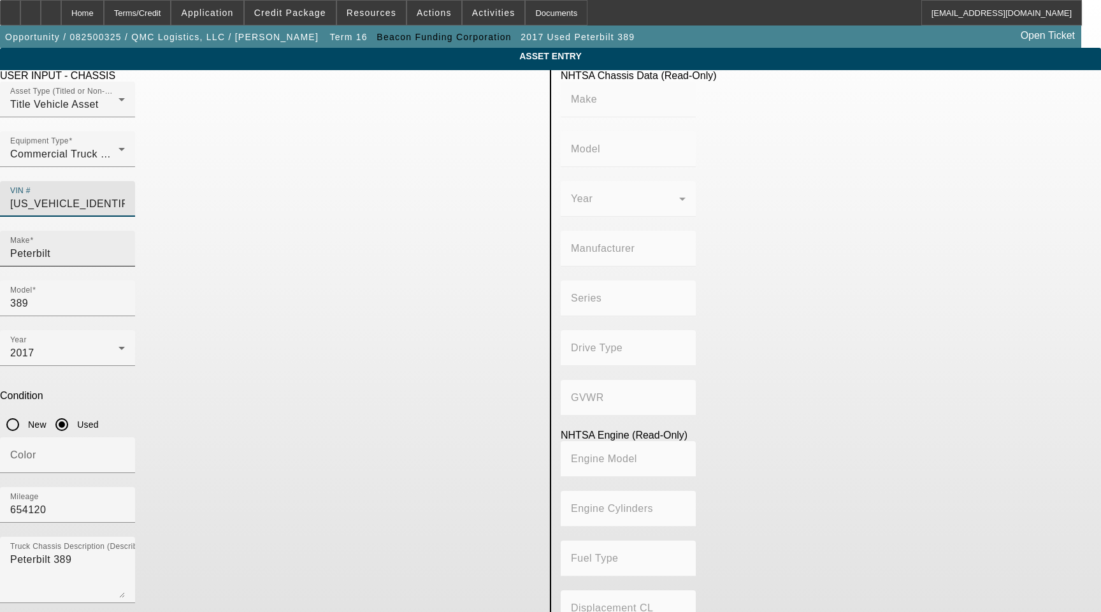
type input "6x4"
type input "Class 8: 33,001 lb and above (14,969 kg and above)"
type input "MX/MX-13"
type input "6"
type input "Diesel"
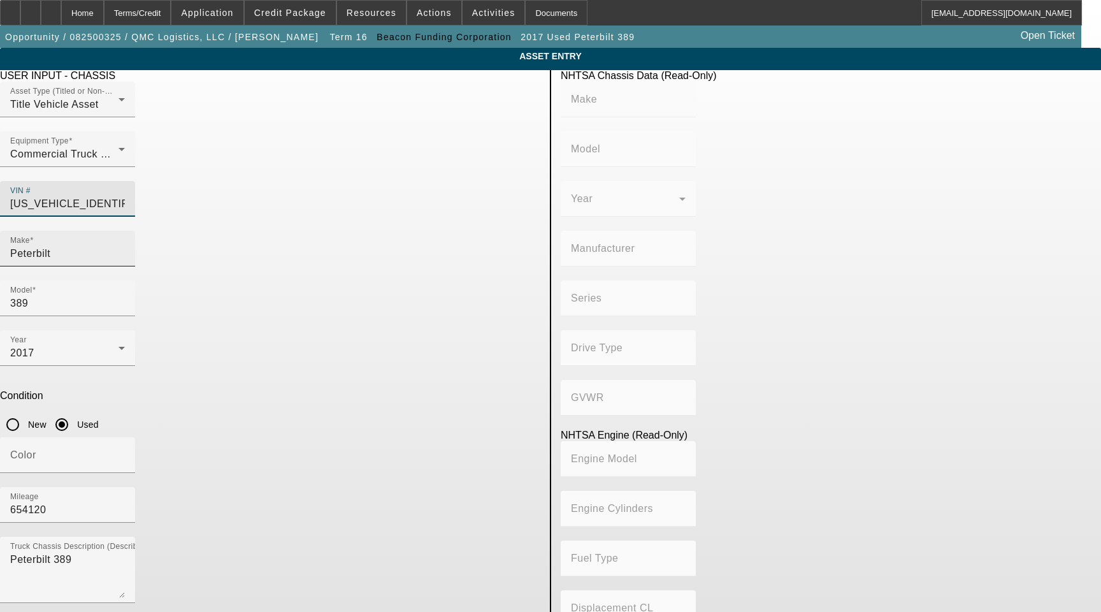
type input "787.20629882204"
type input "12.9"
click at [125, 238] on div "Make Peterbilt" at bounding box center [67, 249] width 115 height 36
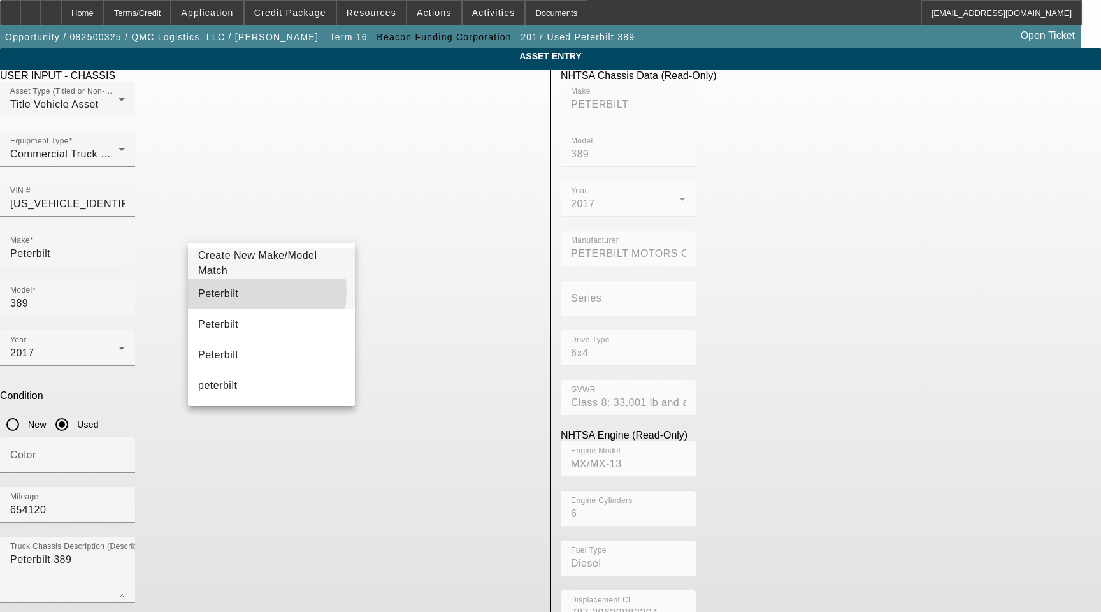
click at [236, 292] on mat-option "Peterbilt" at bounding box center [271, 294] width 167 height 31
type input "Peterbilt"
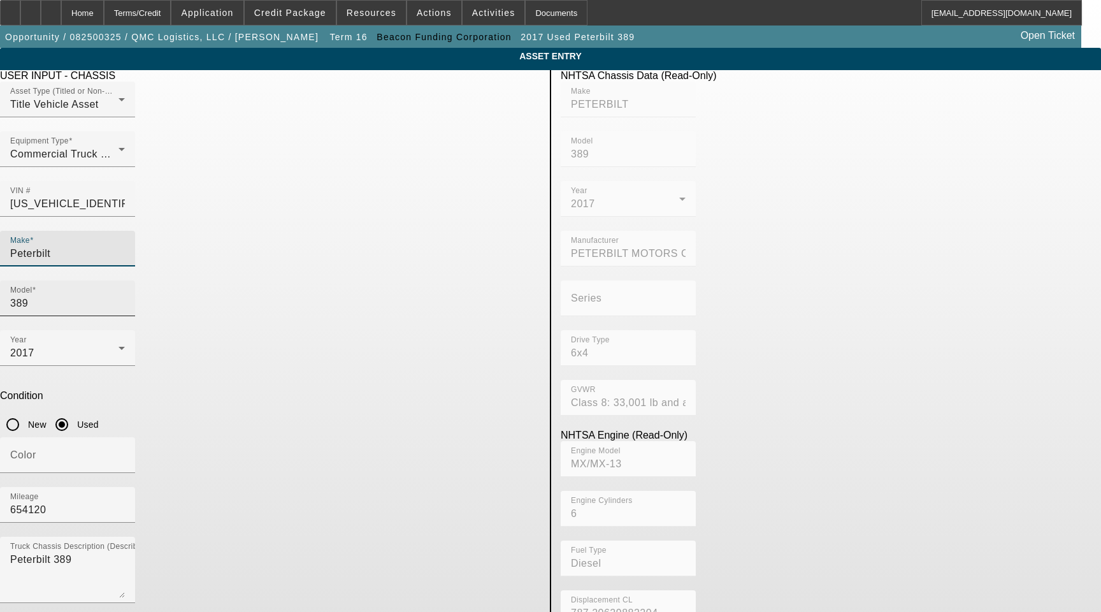
click at [125, 296] on input "389" at bounding box center [67, 303] width 115 height 15
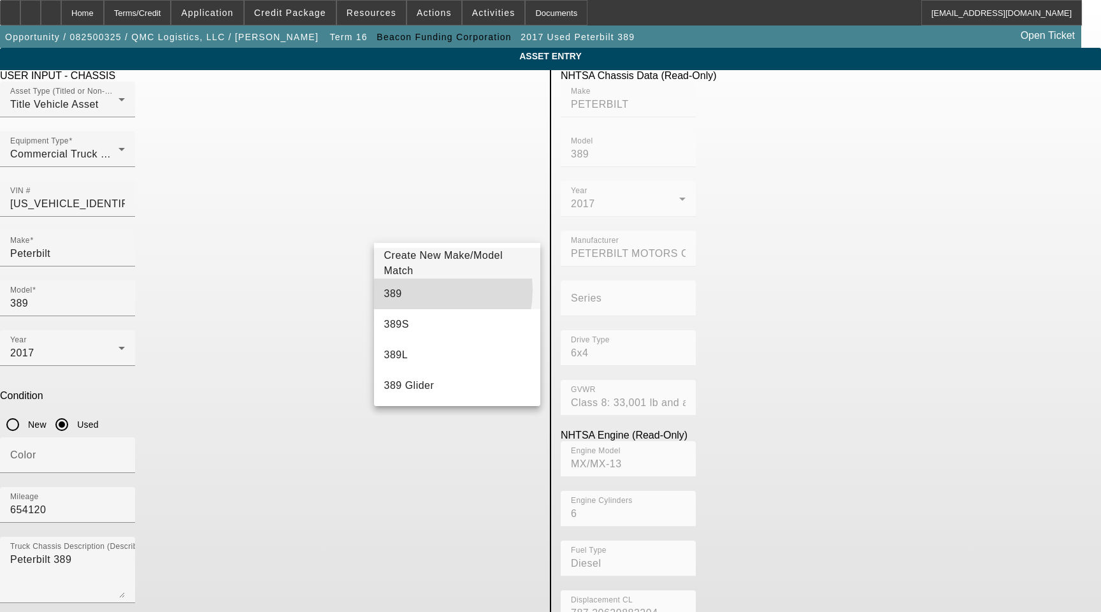
click at [417, 290] on mat-option "389" at bounding box center [457, 294] width 167 height 31
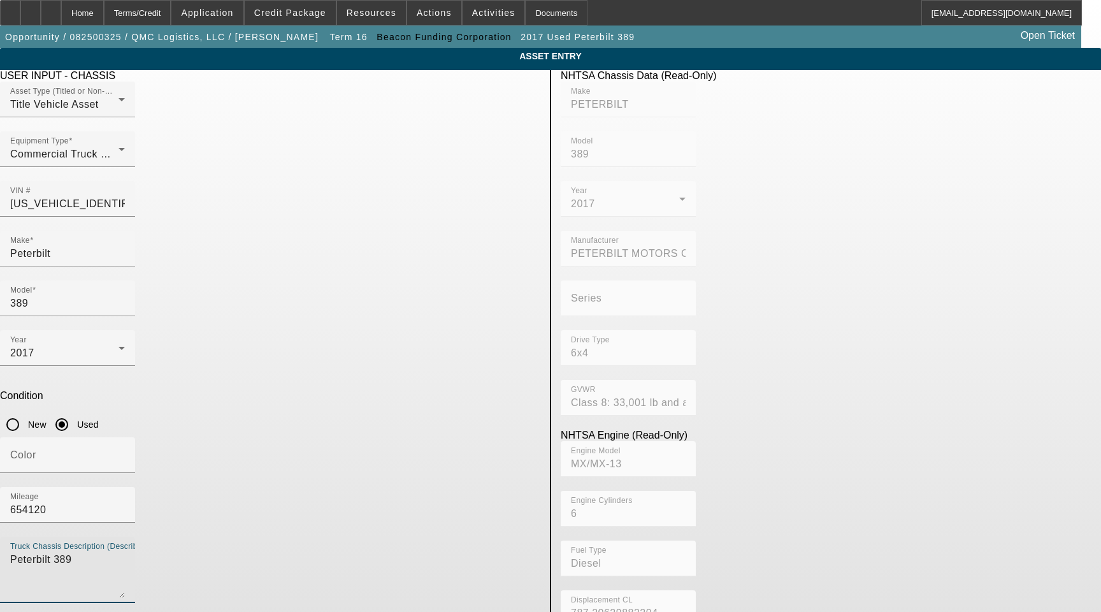
drag, startPoint x: 350, startPoint y: 382, endPoint x: 17, endPoint y: 351, distance: 334.1
click at [20, 351] on app-asset-collateral-manage "ASSET ENTRY Delete asset USER INPUT - CHASSIS Asset Type (Titled or Non-Titled)…" at bounding box center [550, 401] width 1101 height 707
type textarea "Includes All Accessories, Attachments and Options"
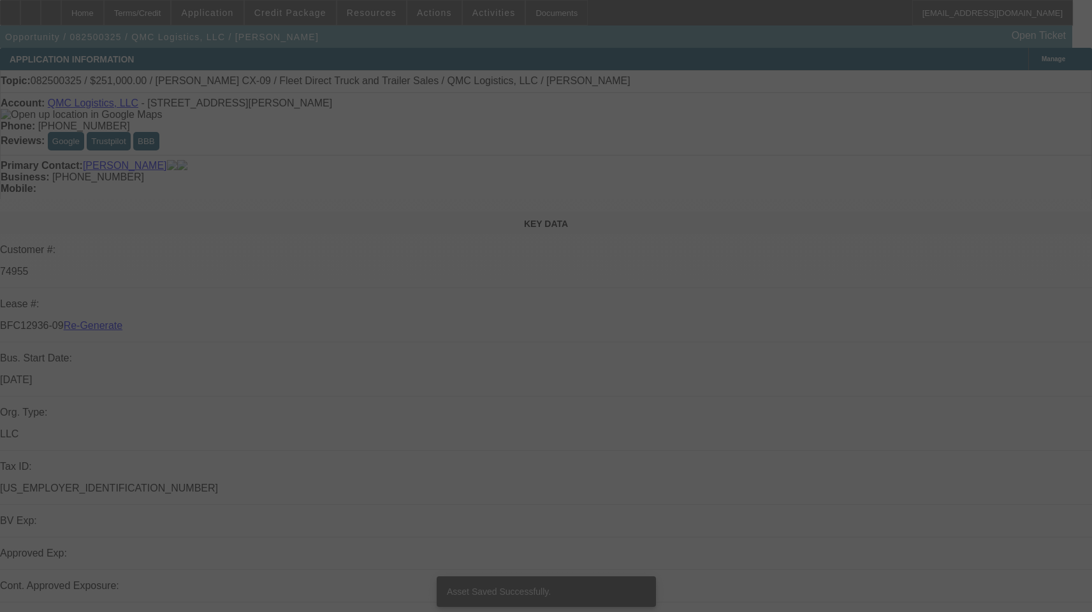
select select "3"
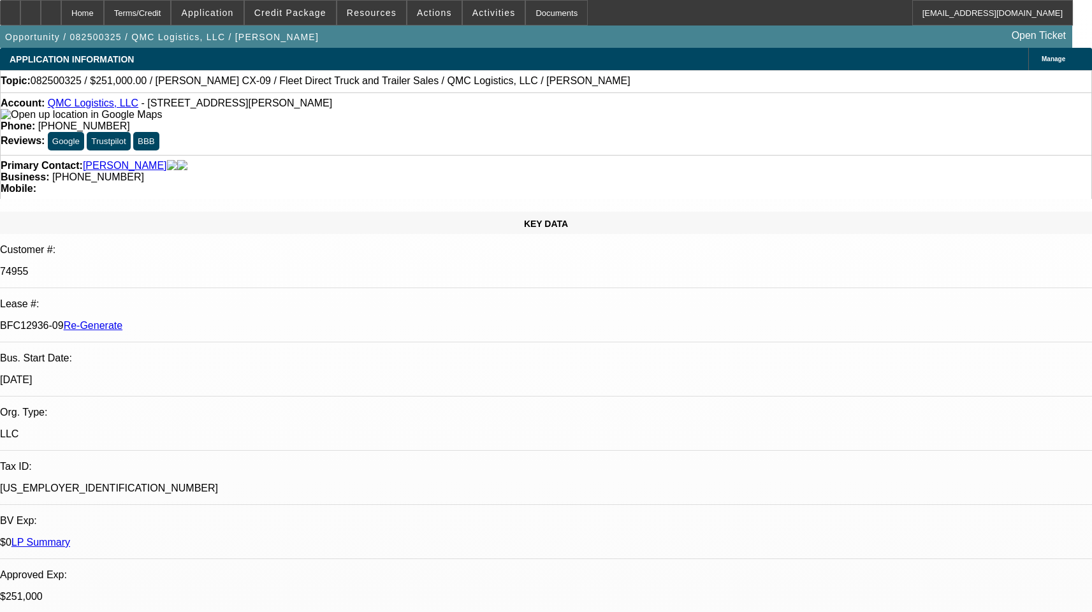
select select "0"
select select "2"
select select "0"
select select "6"
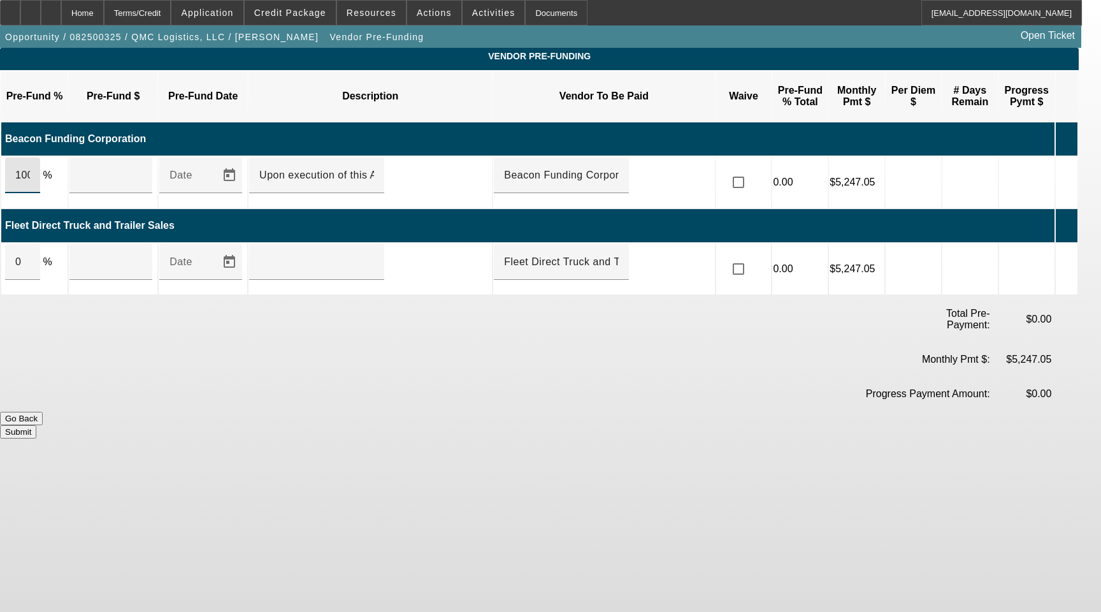
click at [30, 168] on input "100" at bounding box center [22, 175] width 15 height 15
type input "$84,266.91"
type input "Upon Execution Of This Agreement"
drag, startPoint x: 762, startPoint y: 149, endPoint x: 762, endPoint y: 185, distance: 35.7
click at [751, 170] on input "checkbox" at bounding box center [738, 182] width 25 height 25
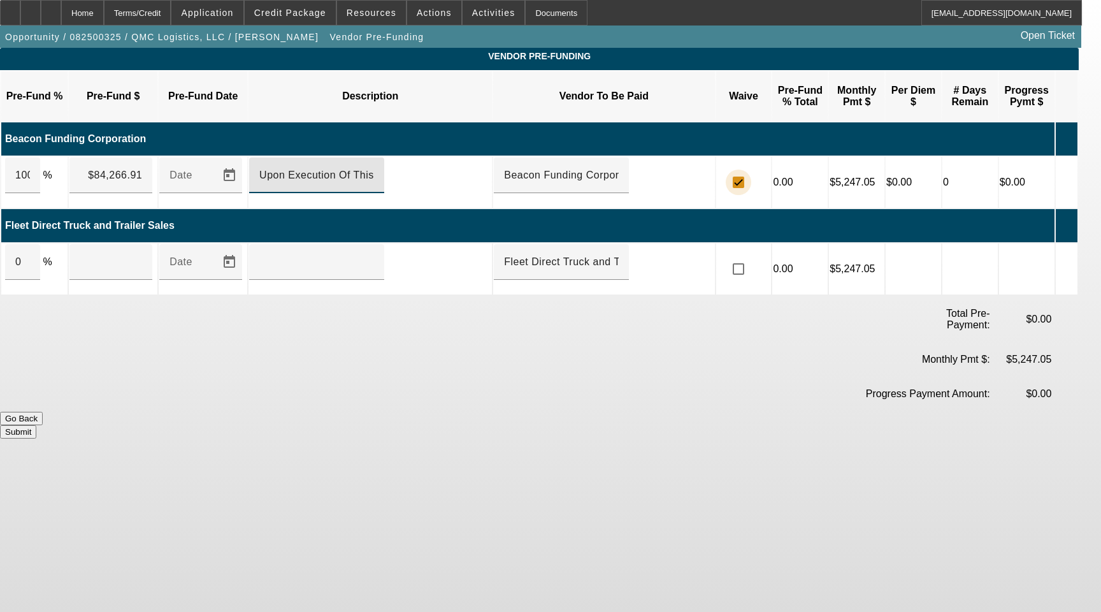
checkbox input "true"
click at [751, 256] on input "checkbox" at bounding box center [738, 268] width 25 height 25
checkbox input "true"
click at [30, 254] on input "0" at bounding box center [22, 261] width 15 height 15
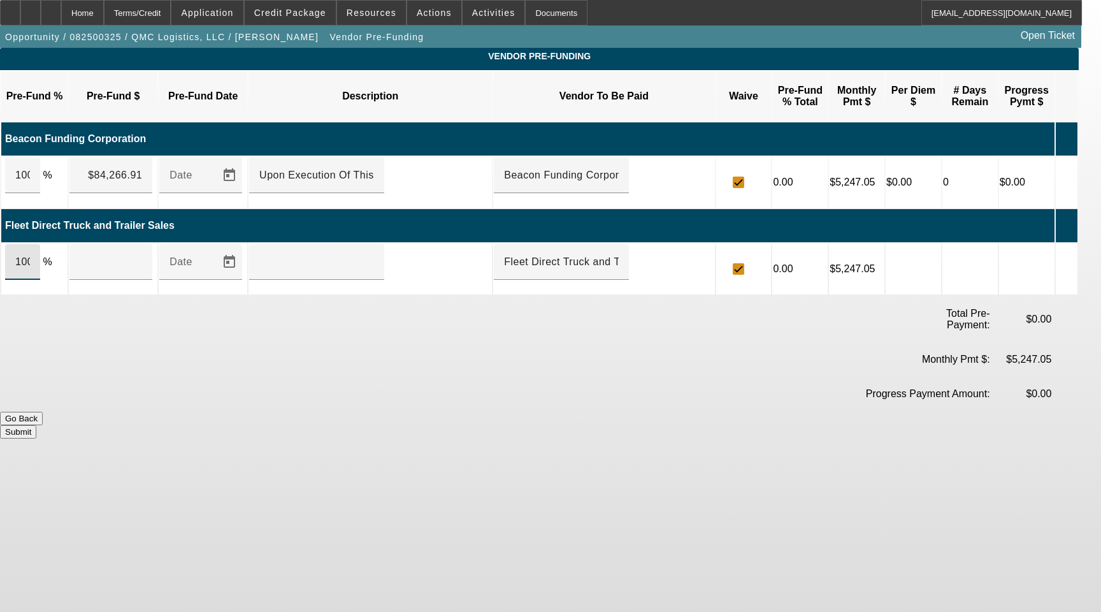
type input "100"
type input "$166,733.09"
paste input "Upon Execution Of This Agreement"
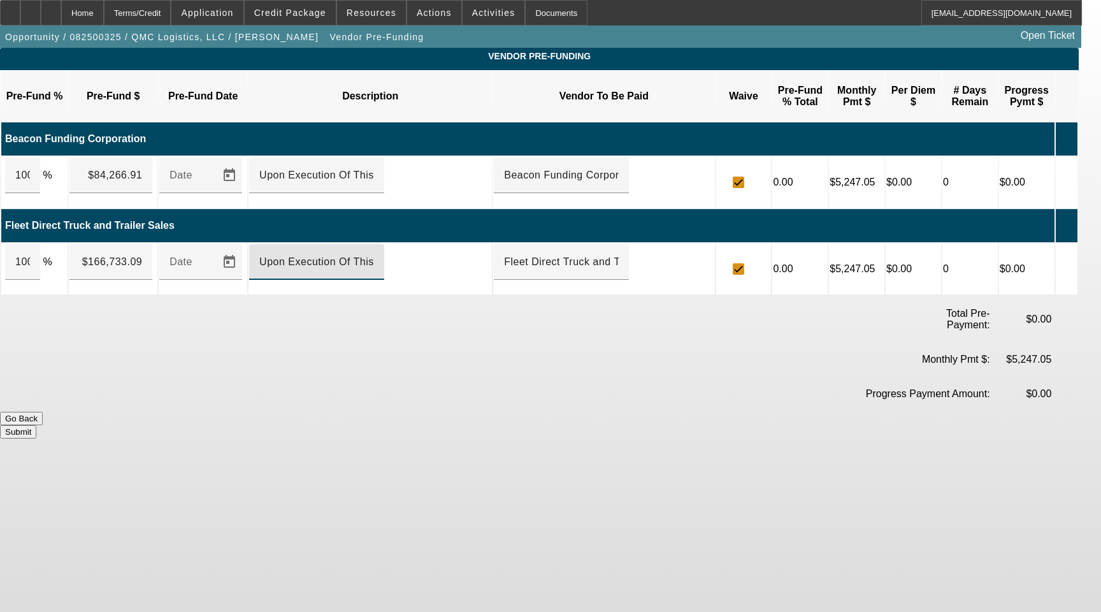
type input "Upon Execution Of This Agreement"
click at [36, 425] on button "Submit" at bounding box center [18, 431] width 36 height 13
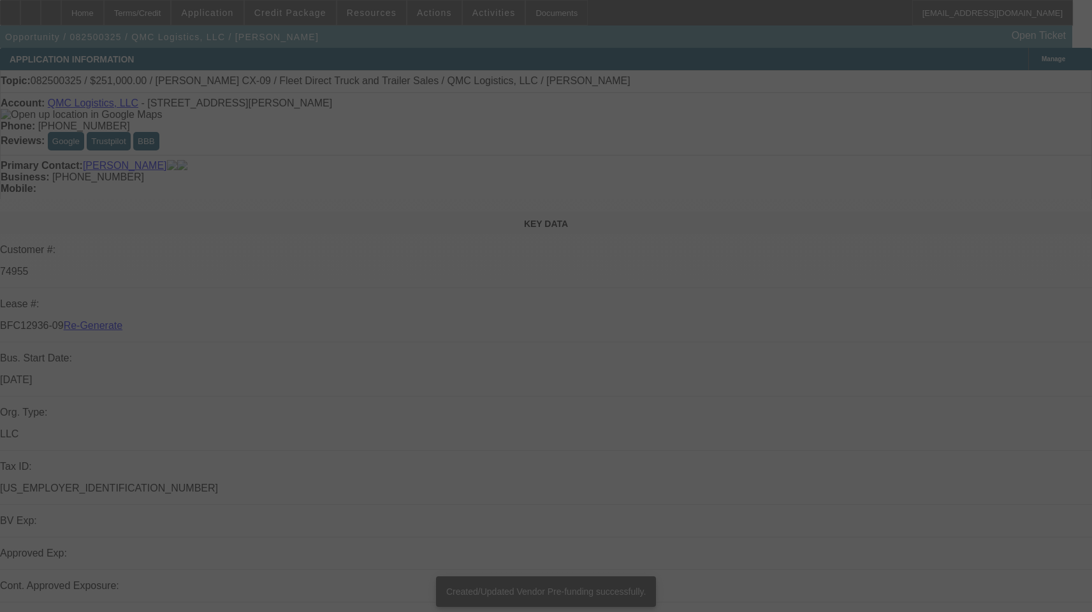
select select "3"
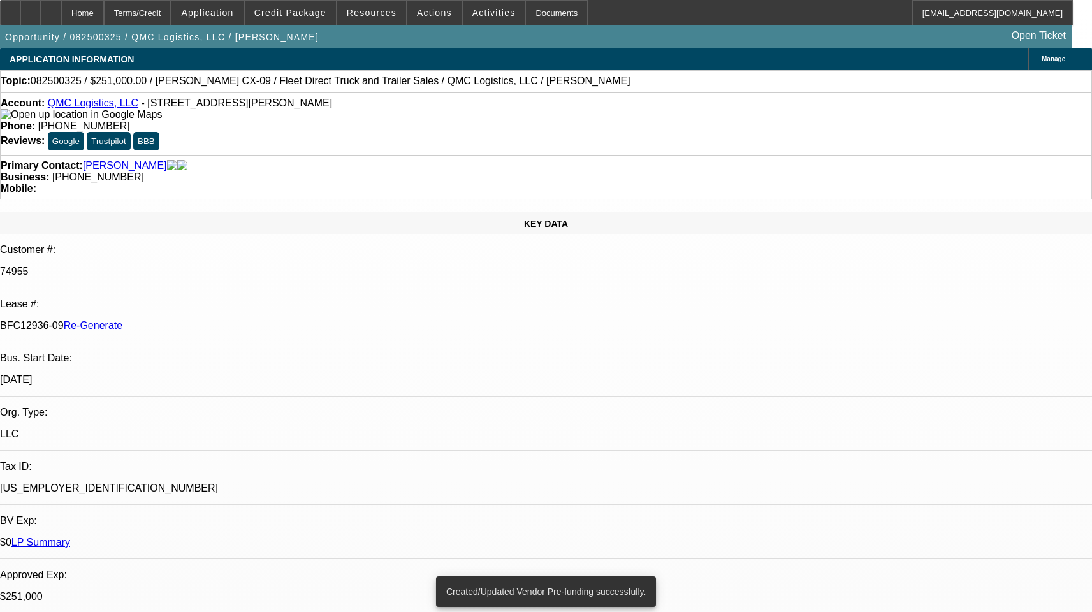
select select "0"
select select "1"
select select "2"
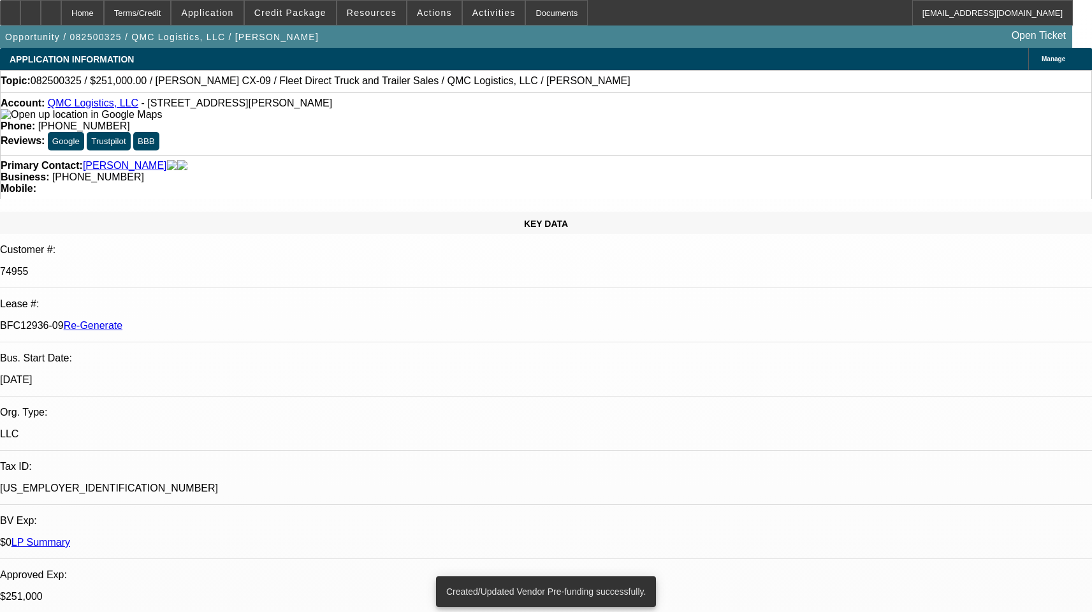
select select "6"
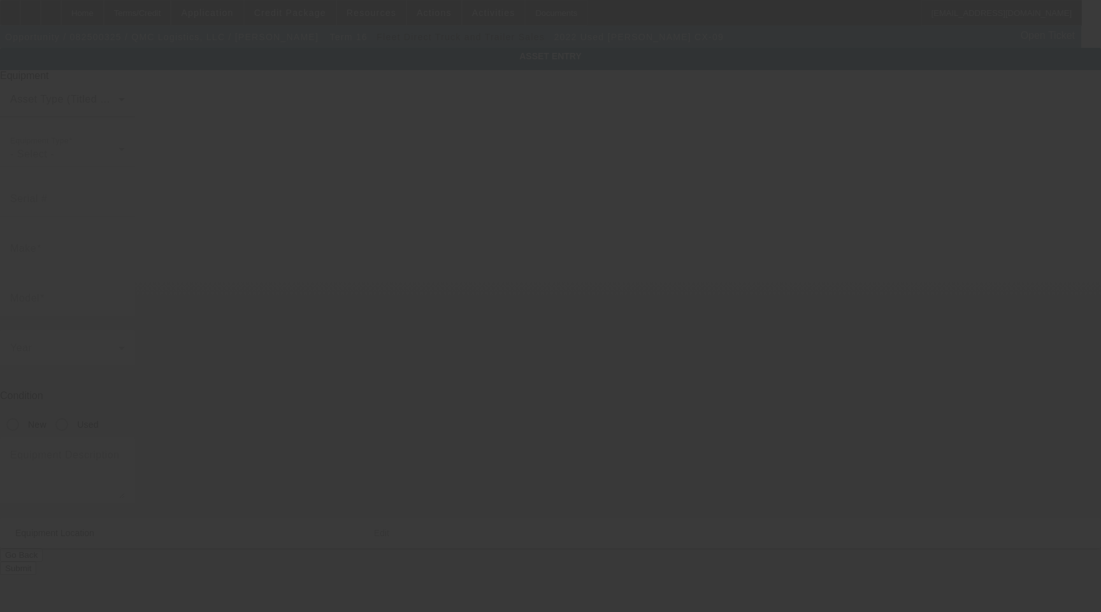
type input "[US_VEHICLE_IDENTIFICATION_NUMBER]"
type input "[PERSON_NAME]"
type input "CX-09"
radio input "true"
type input "[STREET_ADDRESS][PERSON_NAME]"
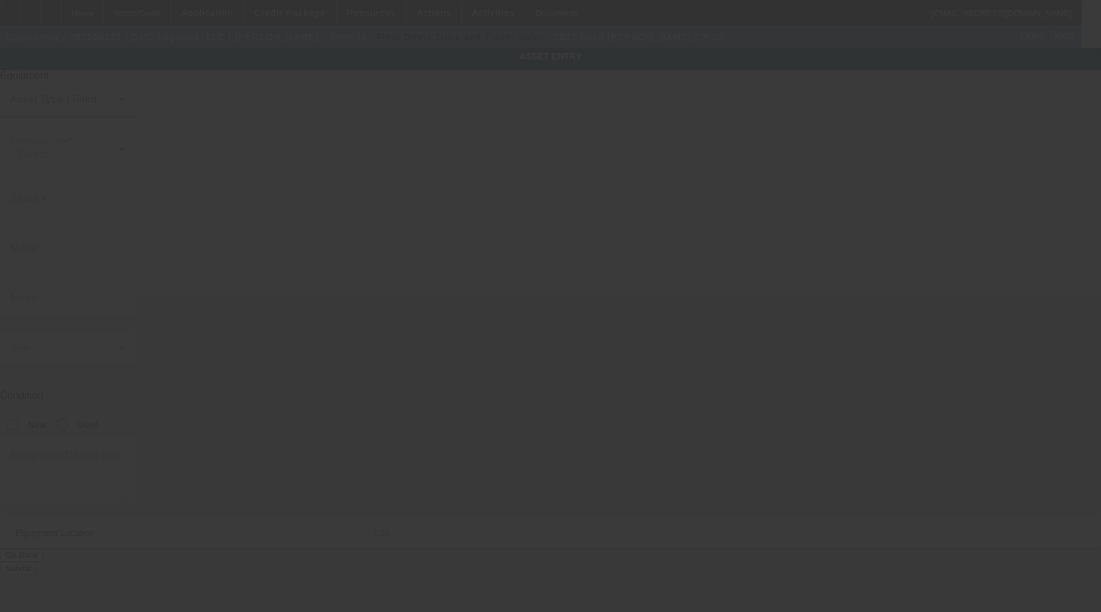
type input "Olanta"
type input "29114"
type input "Sumter"
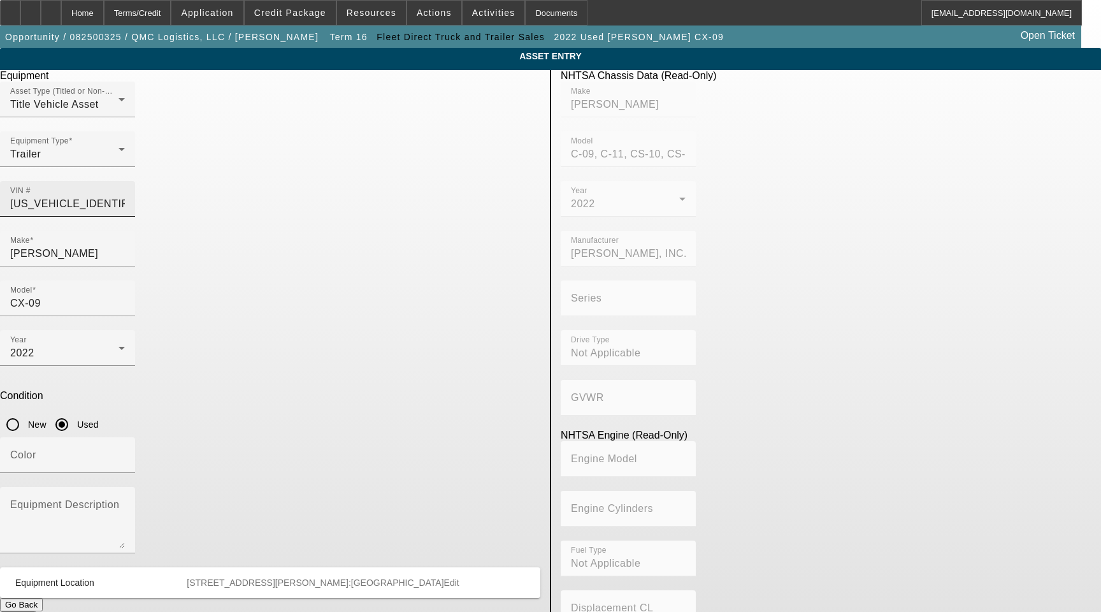
click at [125, 207] on div at bounding box center [125, 207] width 0 height 0
click at [125, 196] on input "5E0AA1643NG643801" at bounding box center [67, 203] width 115 height 15
type input "COTTRELL"
type input "C-09, C-11, CS-10, CS-12M3, CX-09, CX-5LSCH, CX-AK7, CX-LSFA-TRI"
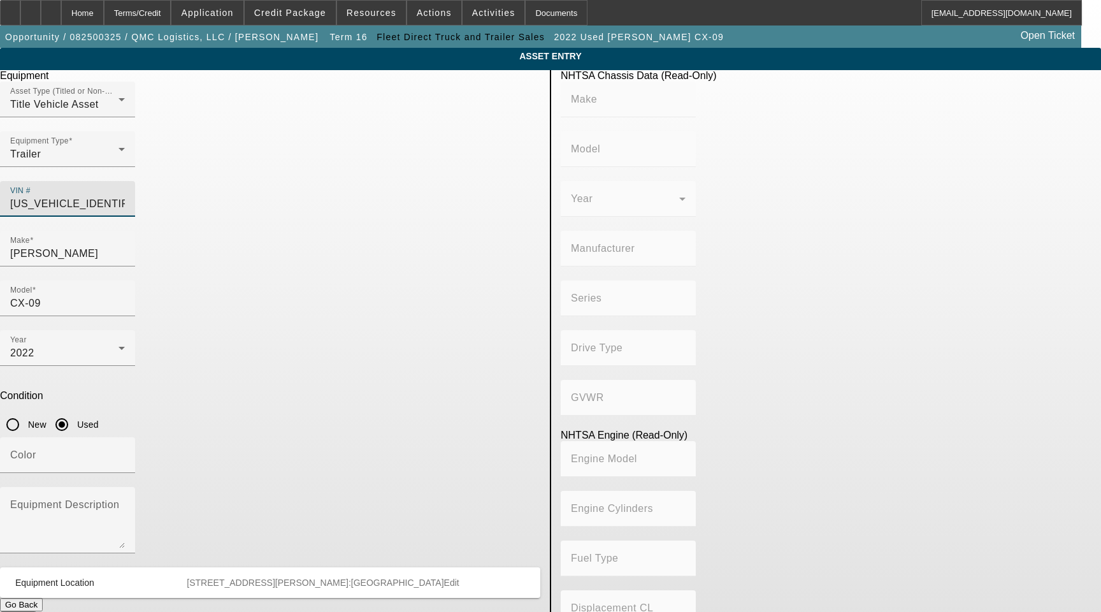
type input "COTTRELL, INC."
type input "Not Applicable"
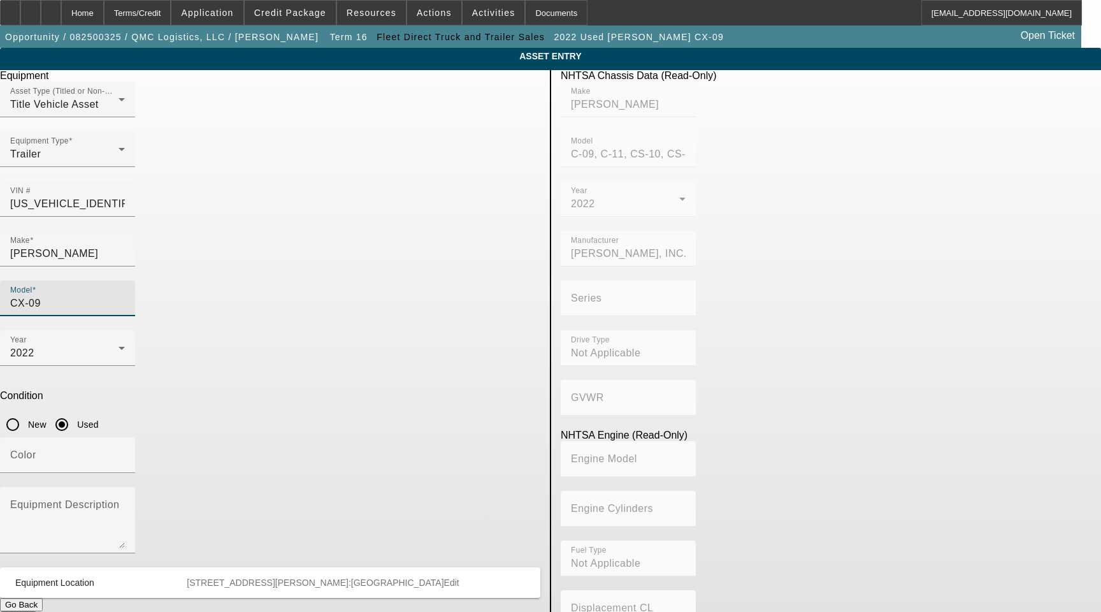
click at [125, 296] on input "CX-09" at bounding box center [67, 303] width 115 height 15
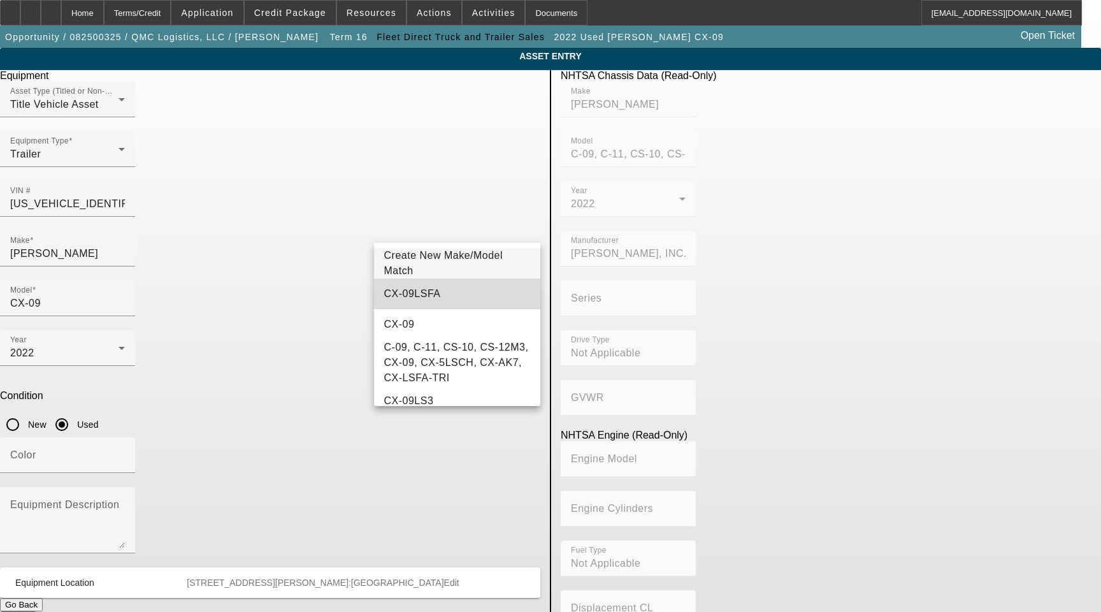
click at [457, 300] on mat-option "CX-09LSFA" at bounding box center [457, 294] width 167 height 31
type input "CX-09LSFA"
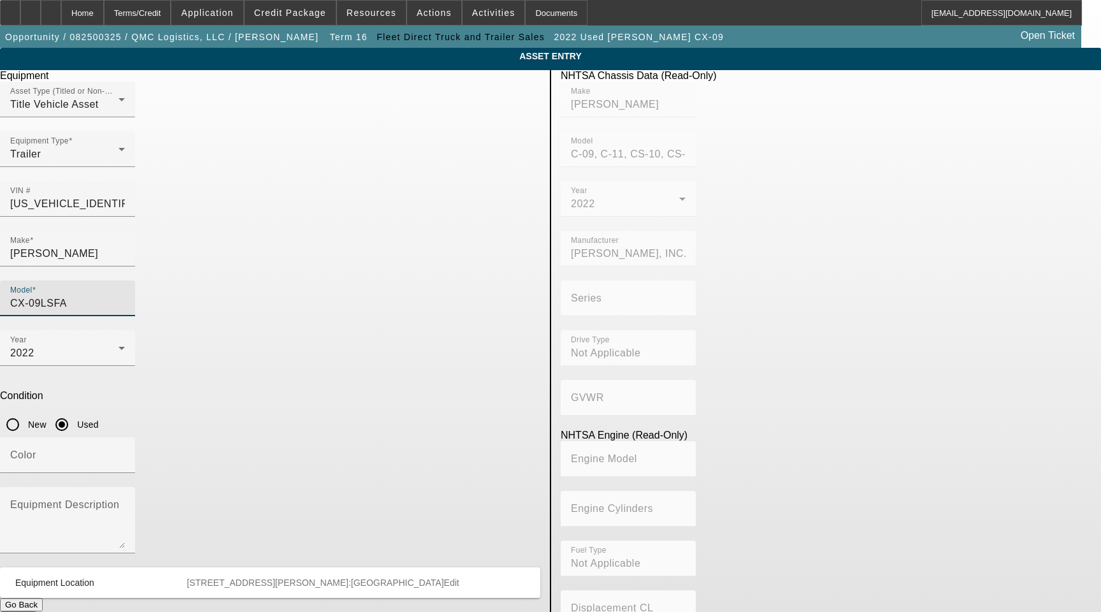
click at [125, 296] on input "CX-09LSFA" at bounding box center [67, 303] width 115 height 15
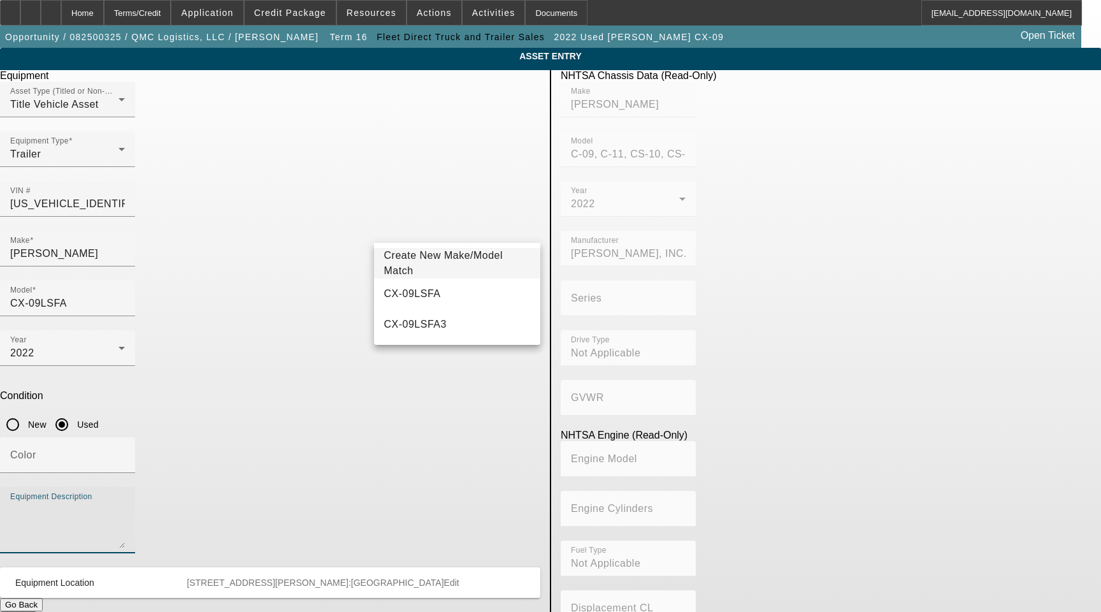
click at [125, 502] on textarea "Equipment Description" at bounding box center [67, 525] width 115 height 46
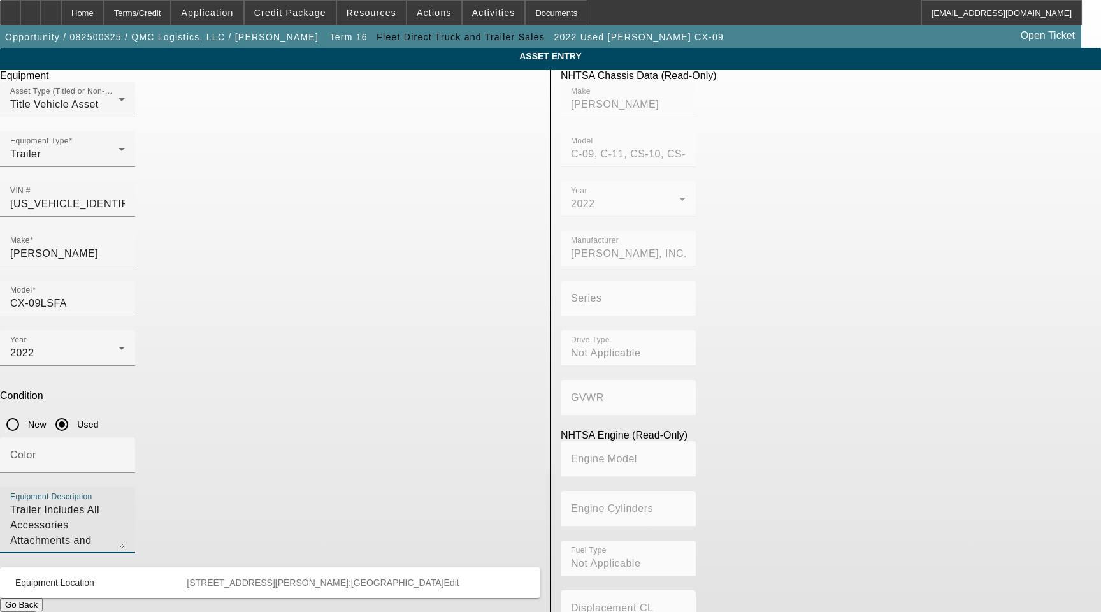
type textarea "Trailer Includes All Accessories Attachments and Options"
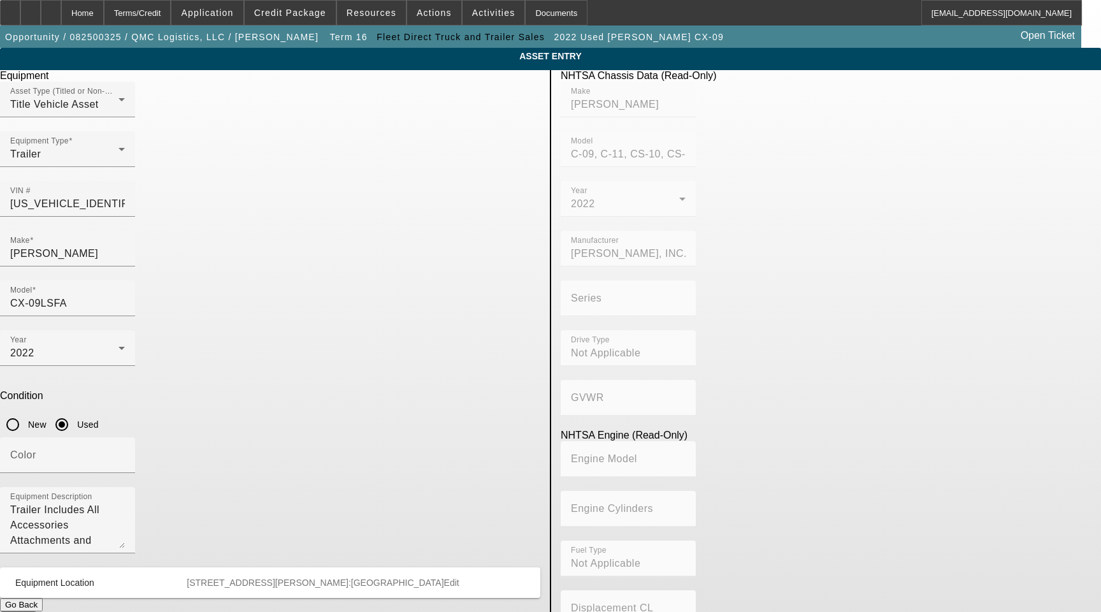
click at [36, 611] on button "Submit" at bounding box center [18, 617] width 36 height 13
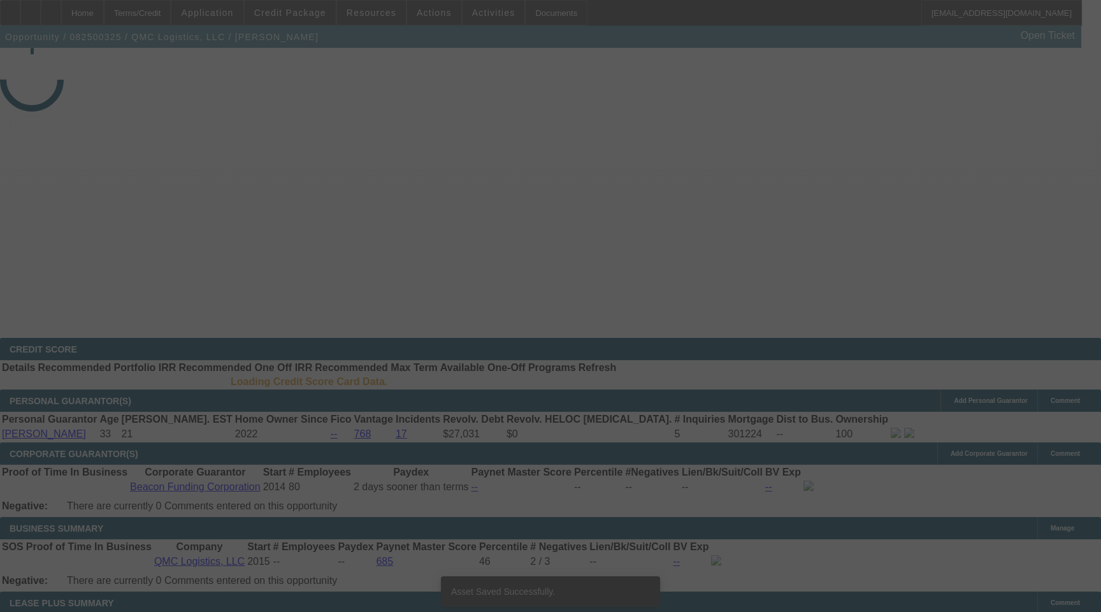
select select "3"
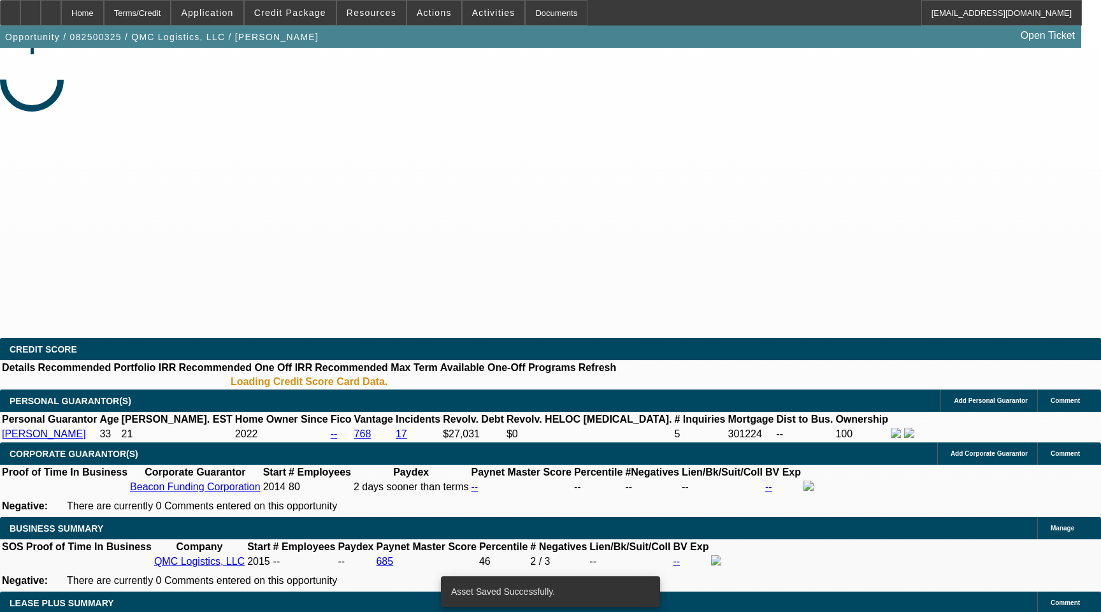
select select "0"
select select "2"
select select "0"
select select "6"
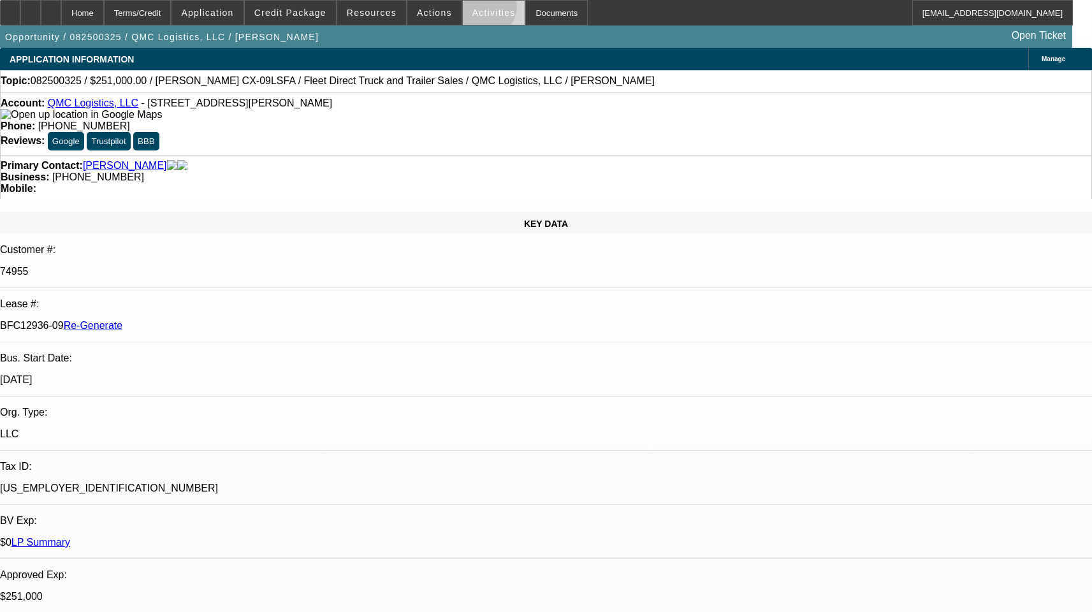
click at [472, 10] on span "Activities" at bounding box center [493, 13] width 43 height 10
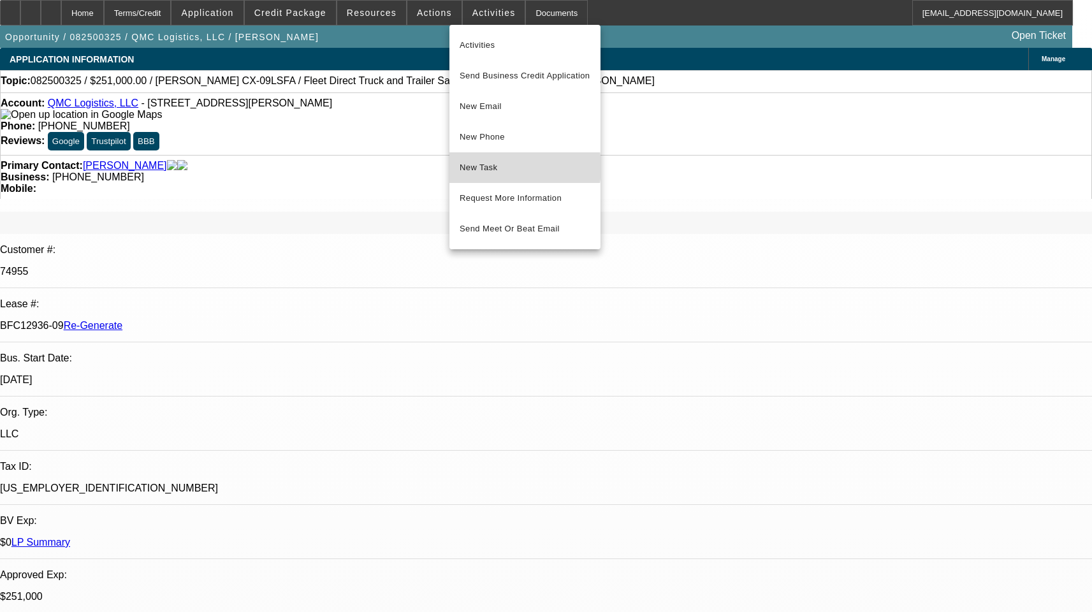
click at [495, 167] on span "New Task" at bounding box center [525, 167] width 131 height 15
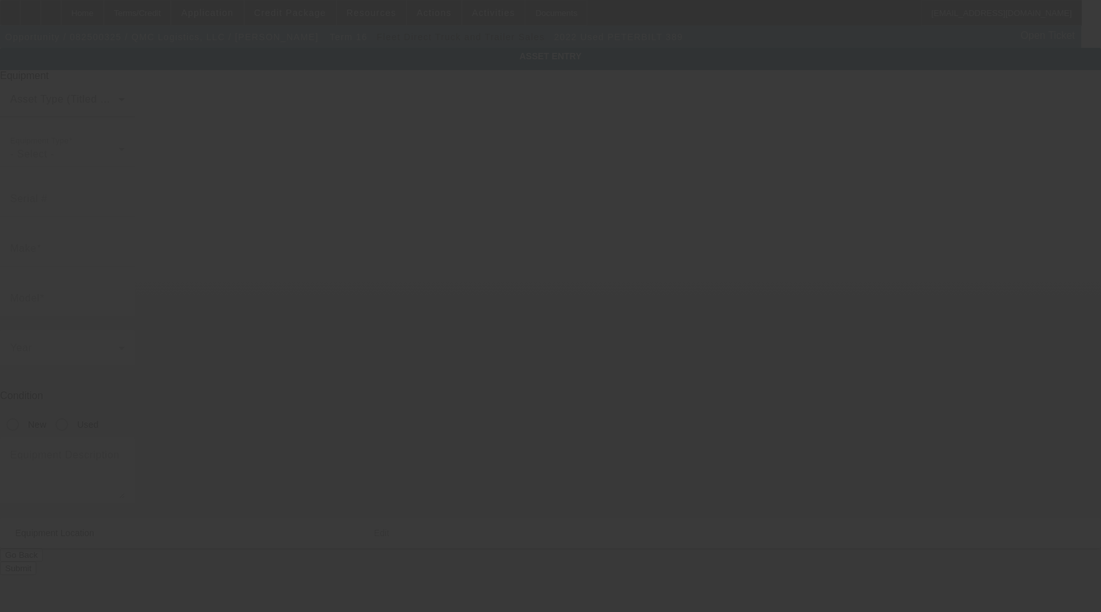
type input "[US_VEHICLE_IDENTIFICATION_NUMBER]"
type input "Peterbilt"
type input "389"
radio input "true"
type input "[STREET_ADDRESS][PERSON_NAME]"
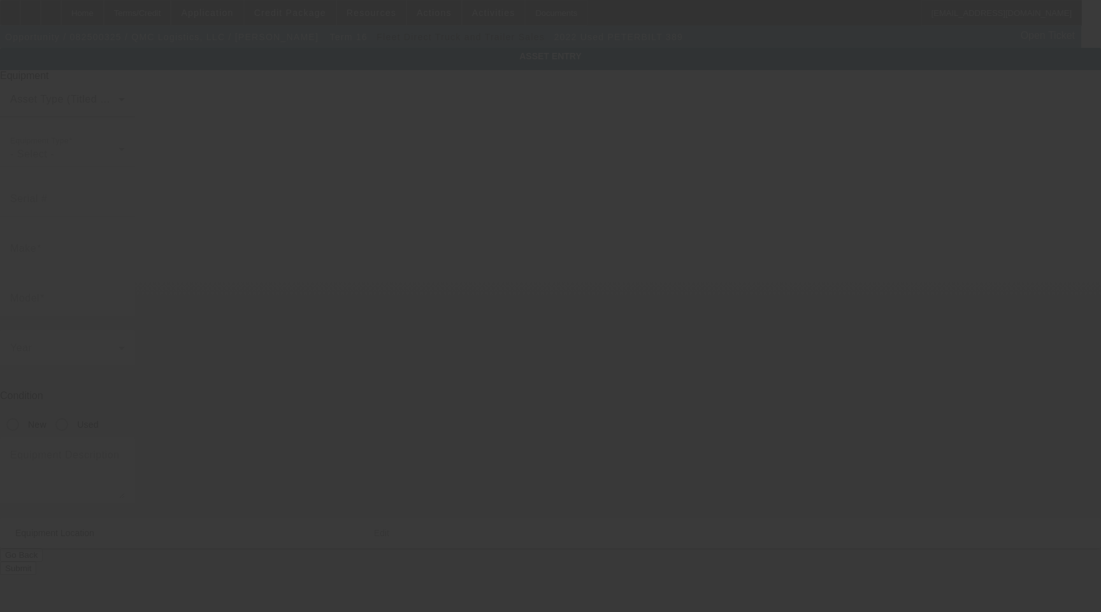
type input "Olanta"
type input "29114"
type input "Sumter"
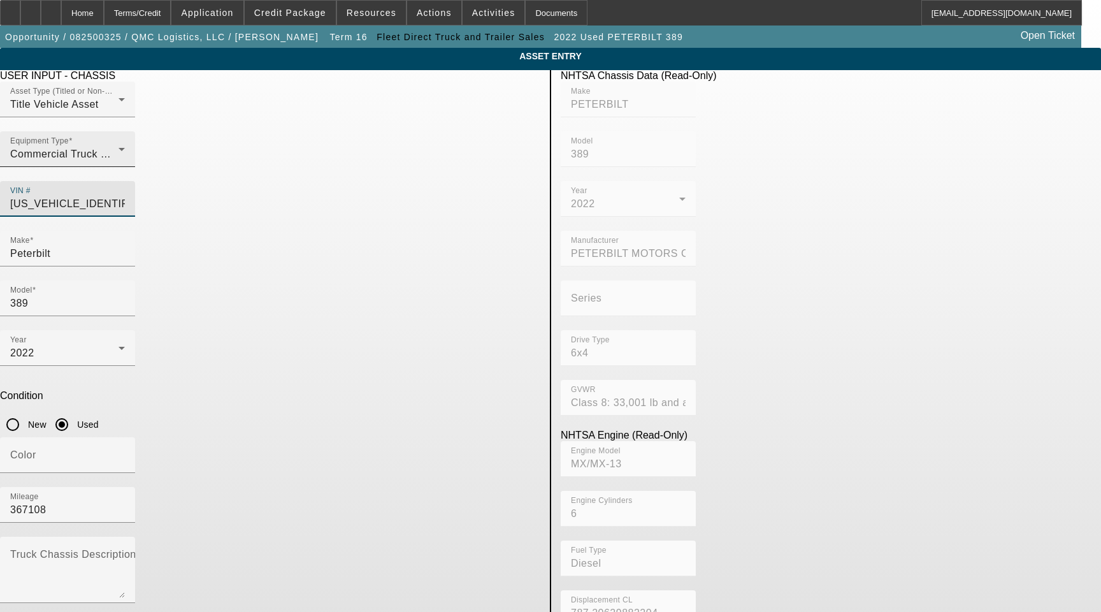
drag, startPoint x: 484, startPoint y: 177, endPoint x: 240, endPoint y: 173, distance: 244.1
click at [242, 173] on div "Asset Type (Titled or Non-Titled) Title Vehicle Asset Equipment Type Commercial…" at bounding box center [270, 156] width 540 height 149
type input "PETERBILT"
type input "389"
type input "PETERBILT MOTORS COMPANY"
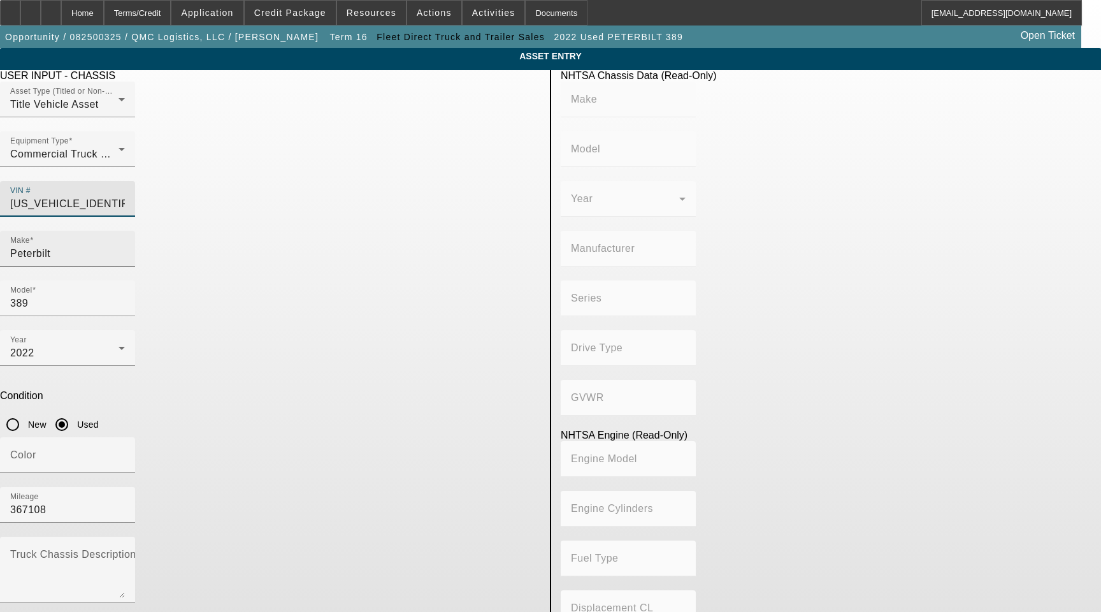
type input "6x4"
type input "Class 8: 33,001 lb and above (14,969 kg and above)"
type input "MX/MX-13"
type input "6"
type input "Diesel"
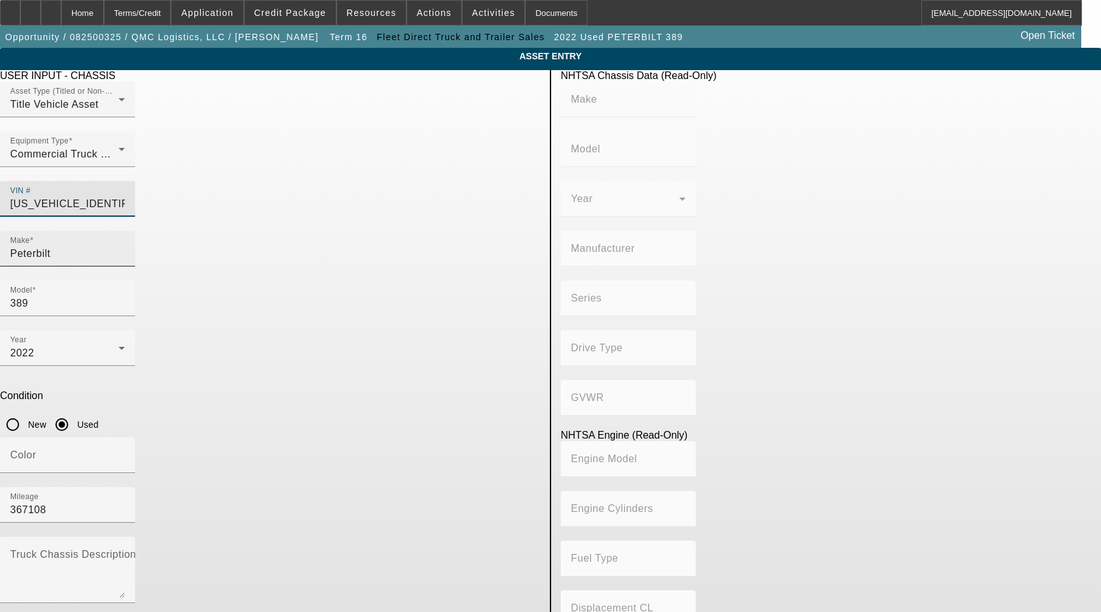
type input "787.20629882204"
type input "12.9"
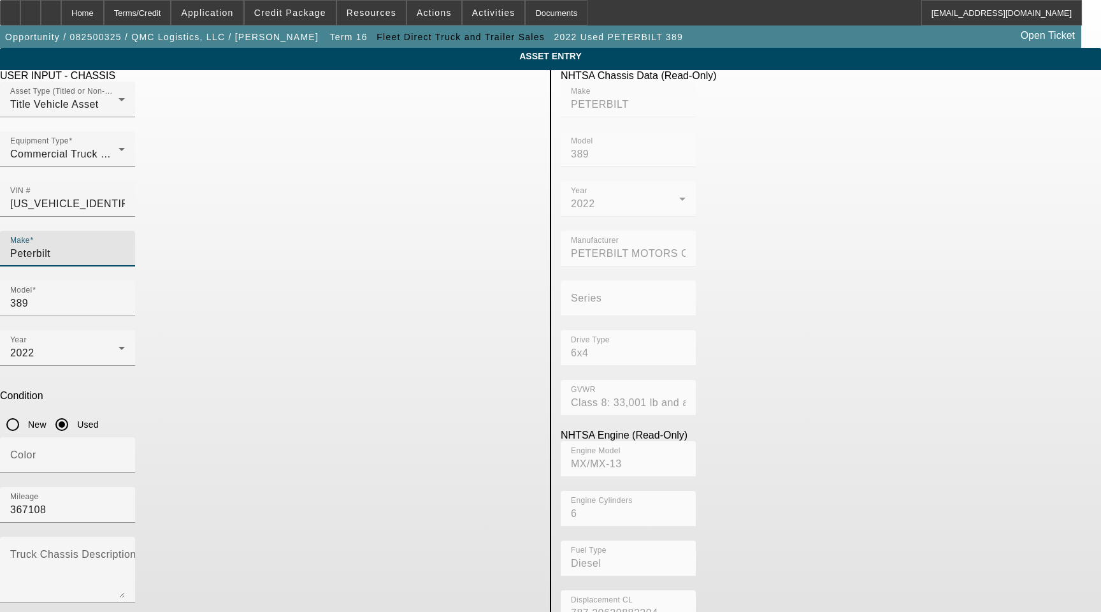
click at [125, 246] on input "Peterbilt" at bounding box center [67, 253] width 115 height 15
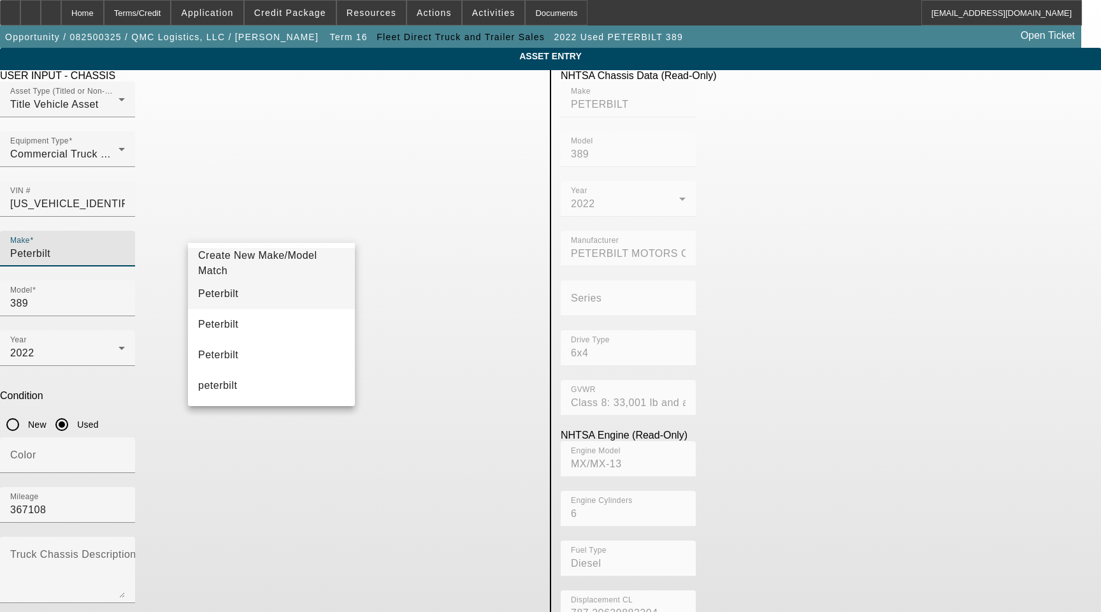
click at [230, 298] on mat-option "Peterbilt" at bounding box center [271, 294] width 167 height 31
type input "Peterbilt"
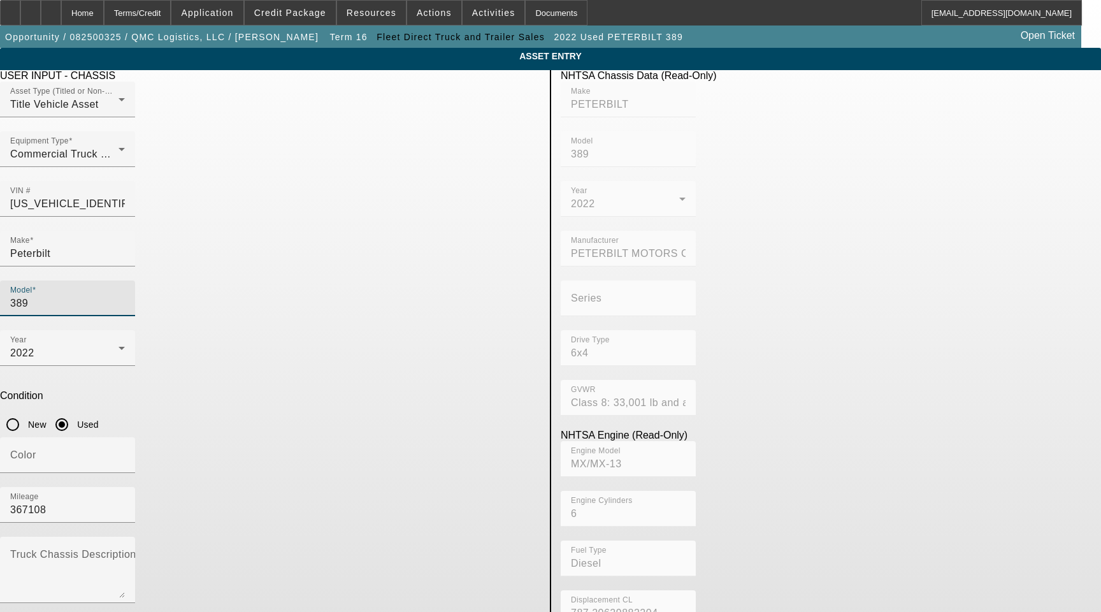
click at [125, 296] on input "389" at bounding box center [67, 303] width 115 height 15
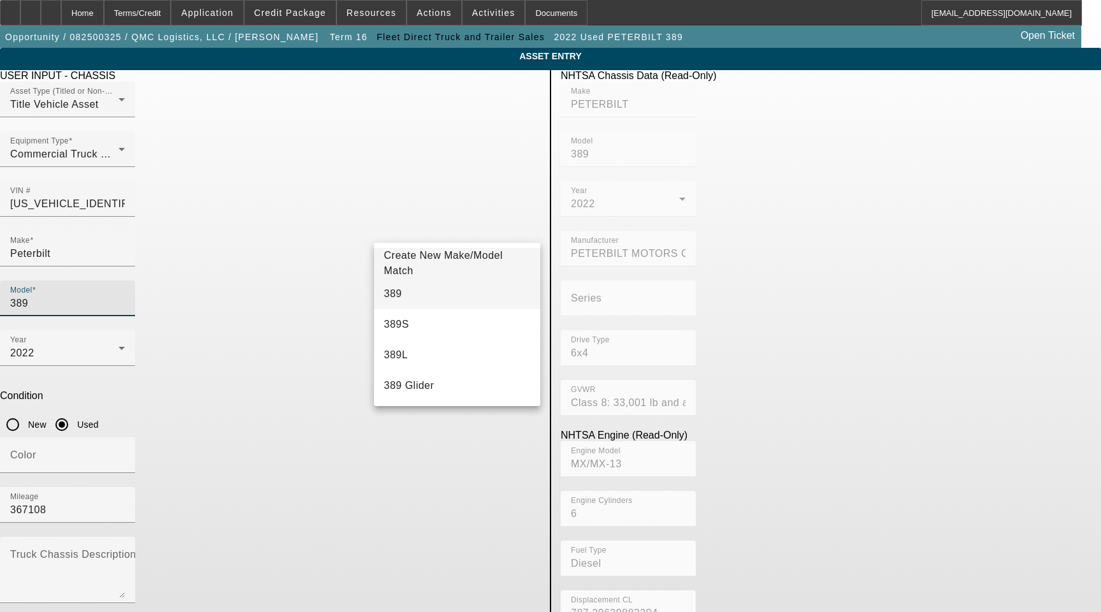
click at [434, 291] on mat-option "389" at bounding box center [457, 294] width 167 height 31
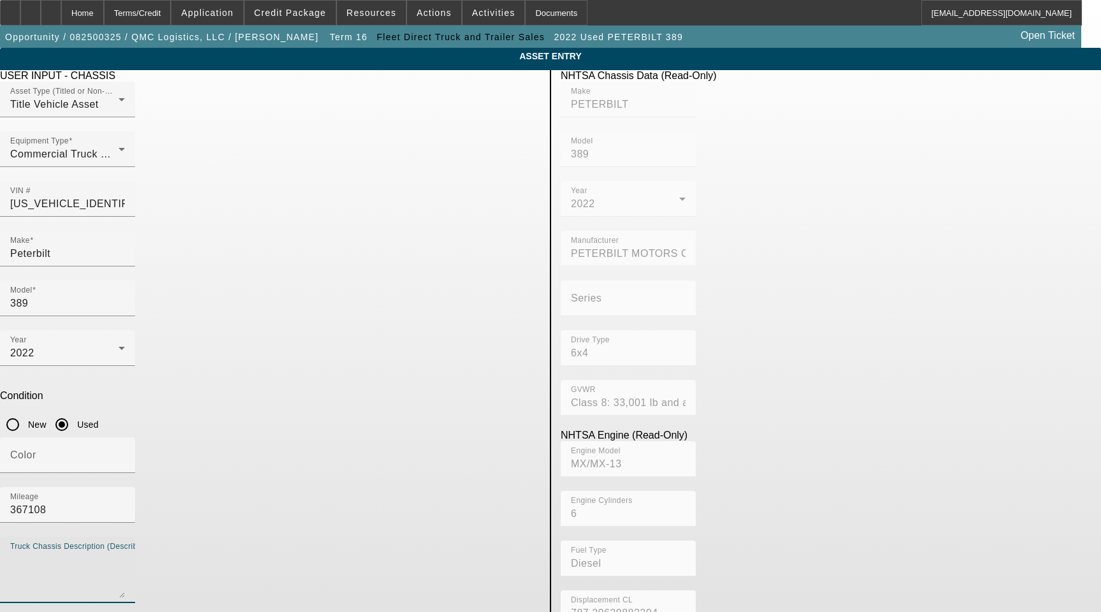
click at [125, 552] on textarea "Truck Chassis Description (Describe the truck chassis only)" at bounding box center [67, 575] width 115 height 46
type textarea "Includes All Accessories, Attachments and Options"
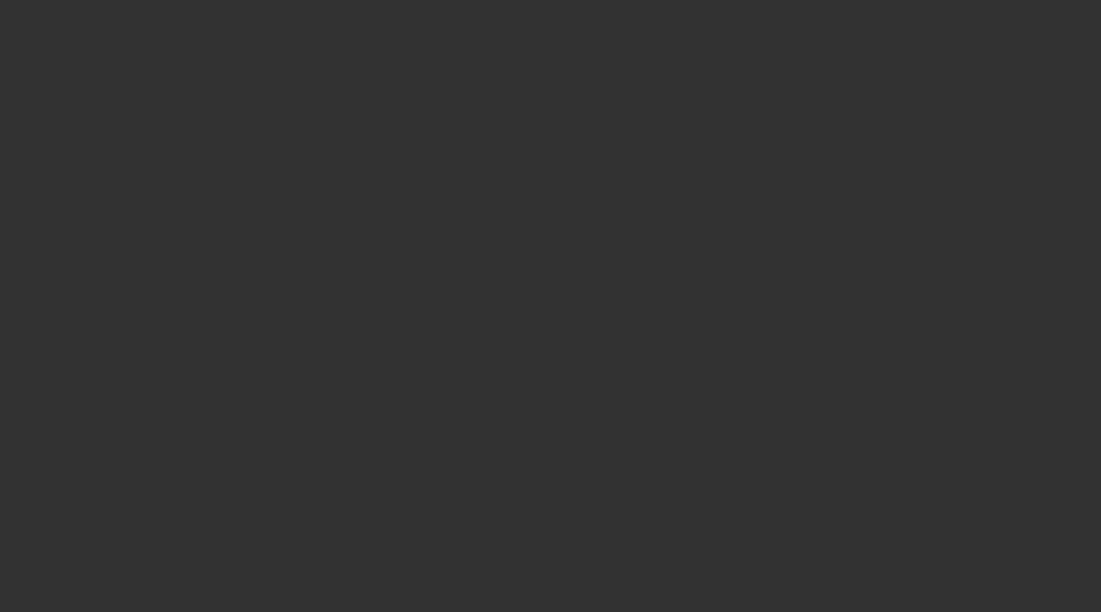
select select "3"
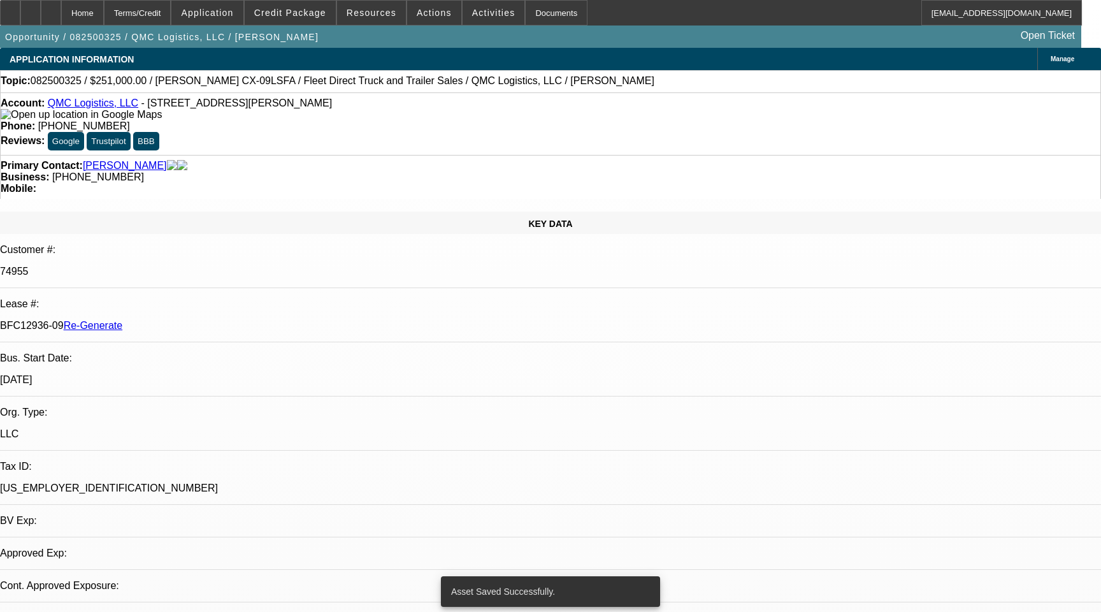
select select "0"
select select "2"
select select "0"
select select "6"
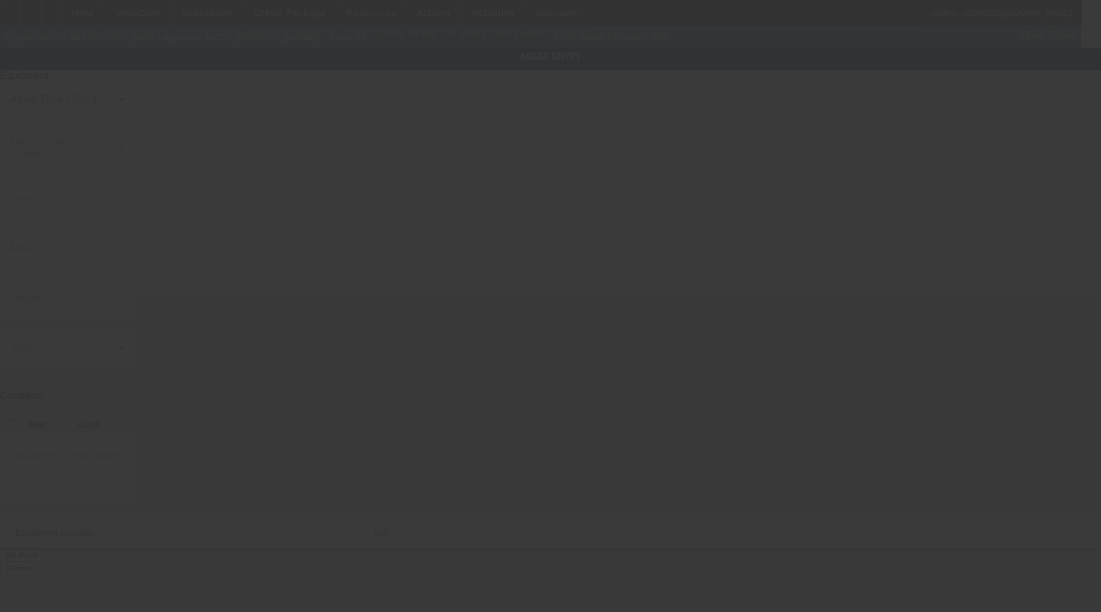
type input "[US_VEHICLE_IDENTIFICATION_NUMBER]"
type input "Peterbilt"
type input "389"
radio input "true"
type textarea "Includes All Accessories, Attachments and Options"
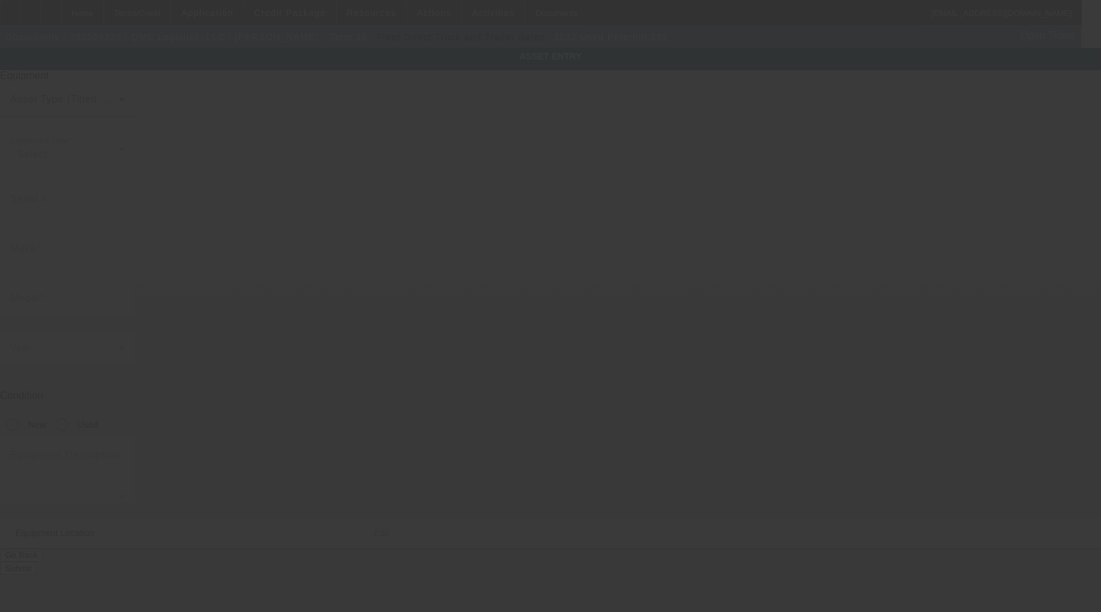
type input "[STREET_ADDRESS][PERSON_NAME]"
type input "Olanta"
type input "29114"
type input "Sumter"
type input "[US_VEHICLE_IDENTIFICATION_NUMBER]"
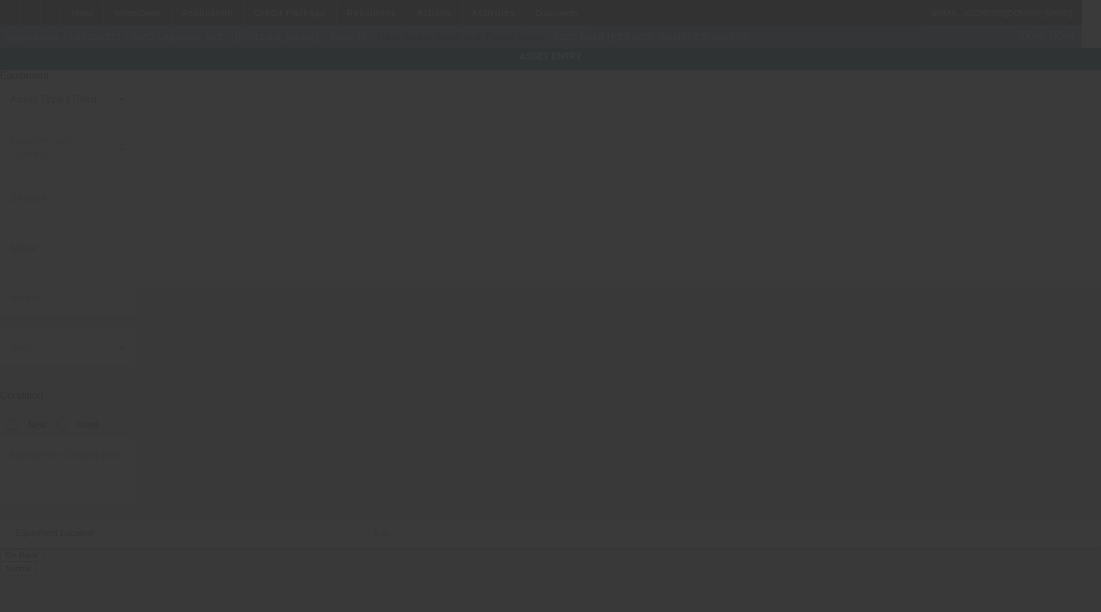
type input "[PERSON_NAME]"
type input "CX-09LSFA"
radio input "true"
type textarea "Trailer Includes All Accessories Attachments and Options"
type input "[STREET_ADDRESS][PERSON_NAME]"
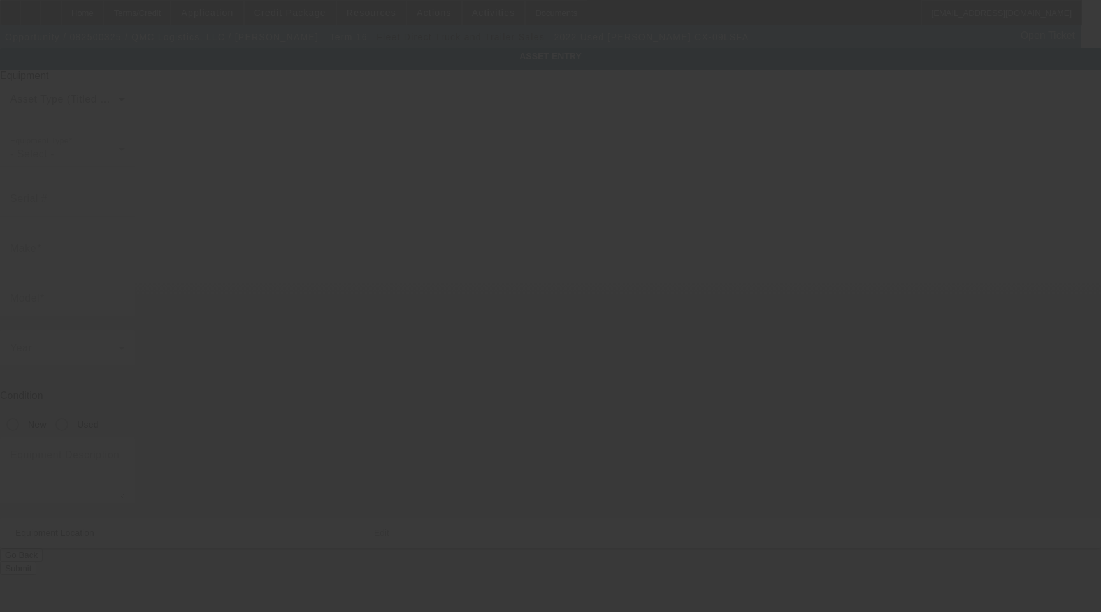
type input "Olanta"
type input "29114"
type input "Sumter"
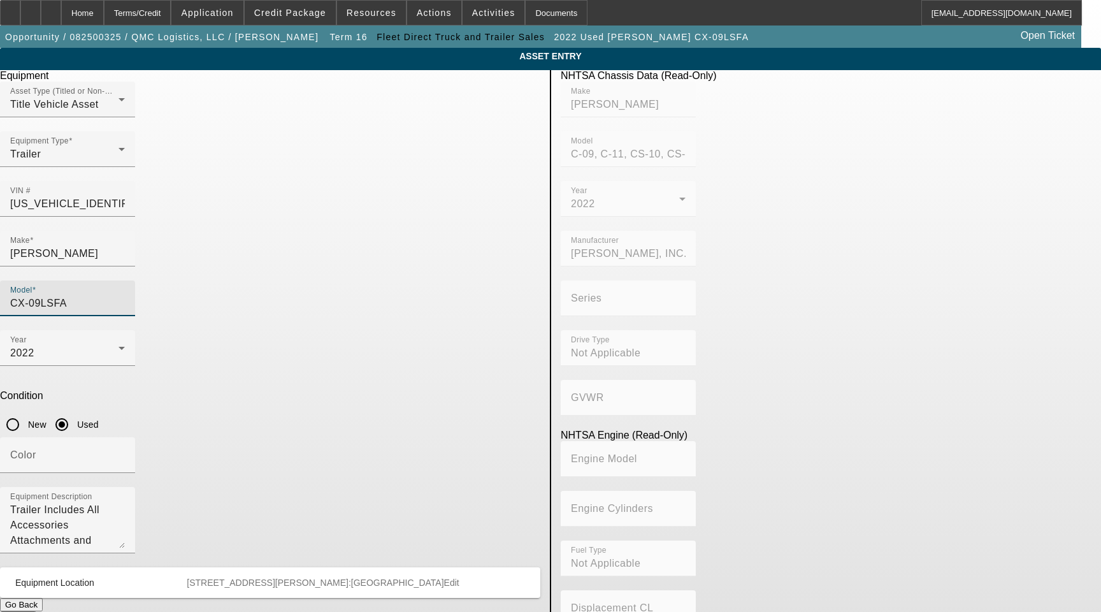
drag, startPoint x: 407, startPoint y: 233, endPoint x: 563, endPoint y: 256, distance: 157.7
click at [563, 256] on div "Equipment Asset Type (Titled or Non-Titled) Title Vehicle Asset Equipment Type …" at bounding box center [550, 412] width 1120 height 684
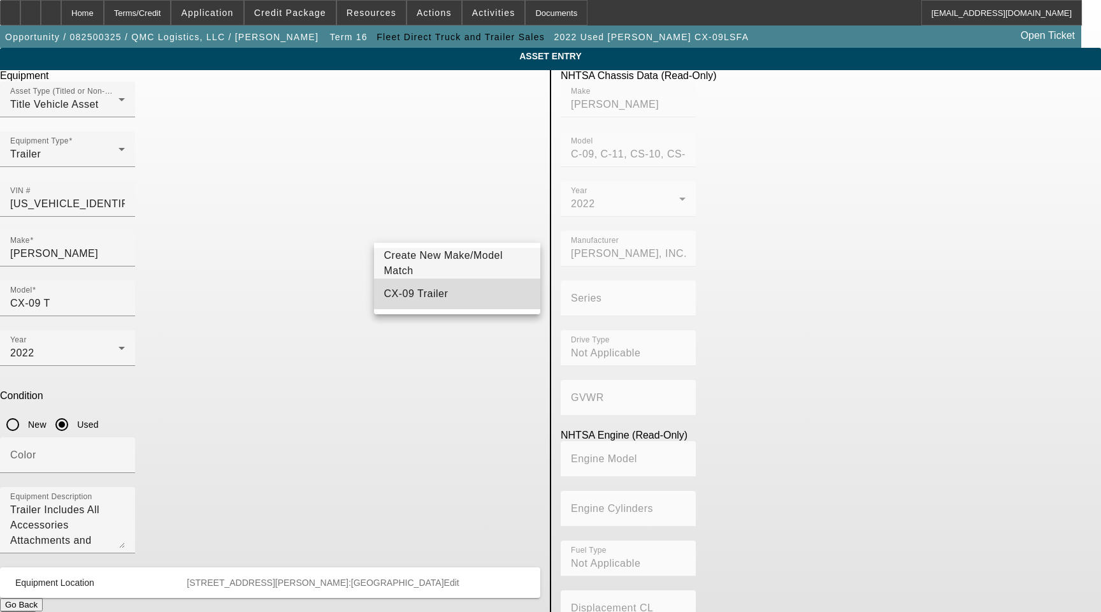
click at [445, 298] on mat-option "CX-09 Trailer" at bounding box center [457, 294] width 167 height 31
type input "CX-09 Trailer"
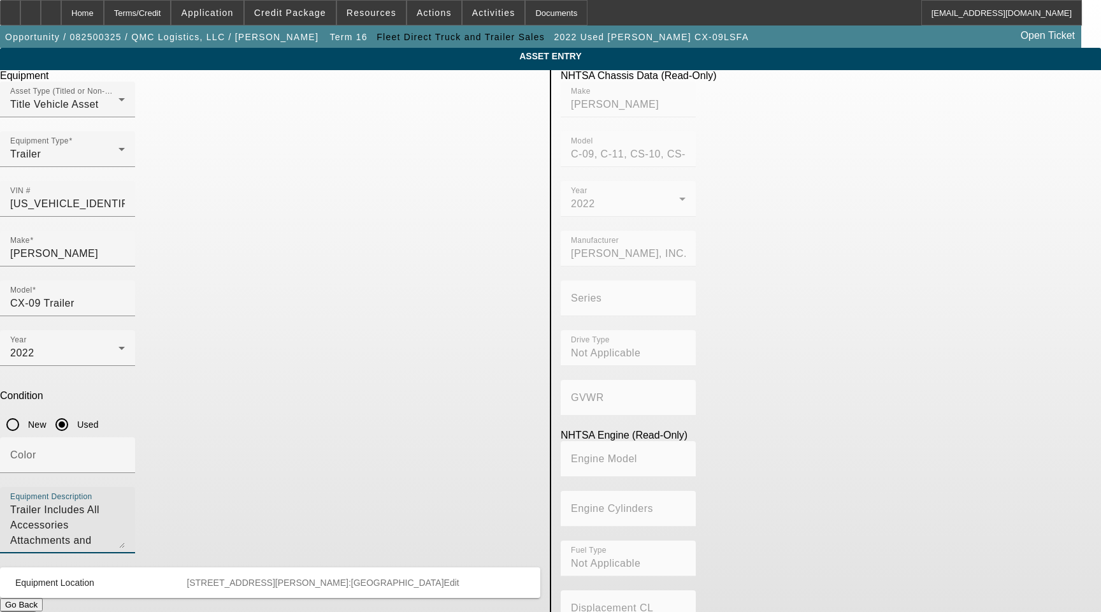
drag, startPoint x: 223, startPoint y: 379, endPoint x: 79, endPoint y: 352, distance: 146.5
click at [106, 372] on app-asset-collateral-manage "ASSET ENTRY Delete asset Equipment Asset Type (Titled or Non-Titled) Title Vehi…" at bounding box center [550, 401] width 1101 height 707
type textarea "Includes All Accessories Attachments and Options"
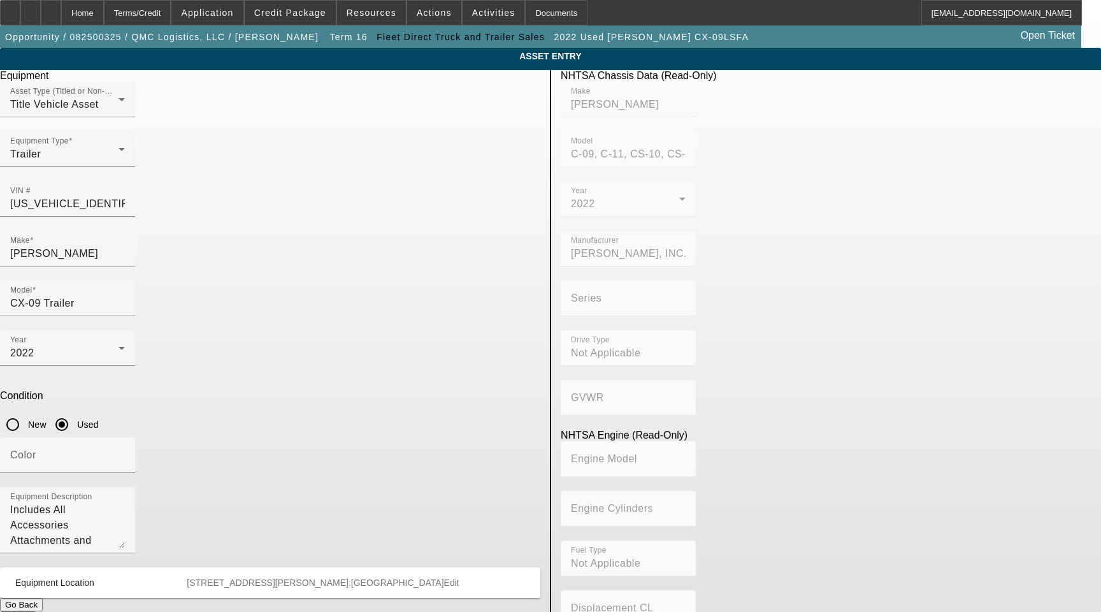
click at [36, 611] on button "Submit" at bounding box center [18, 617] width 36 height 13
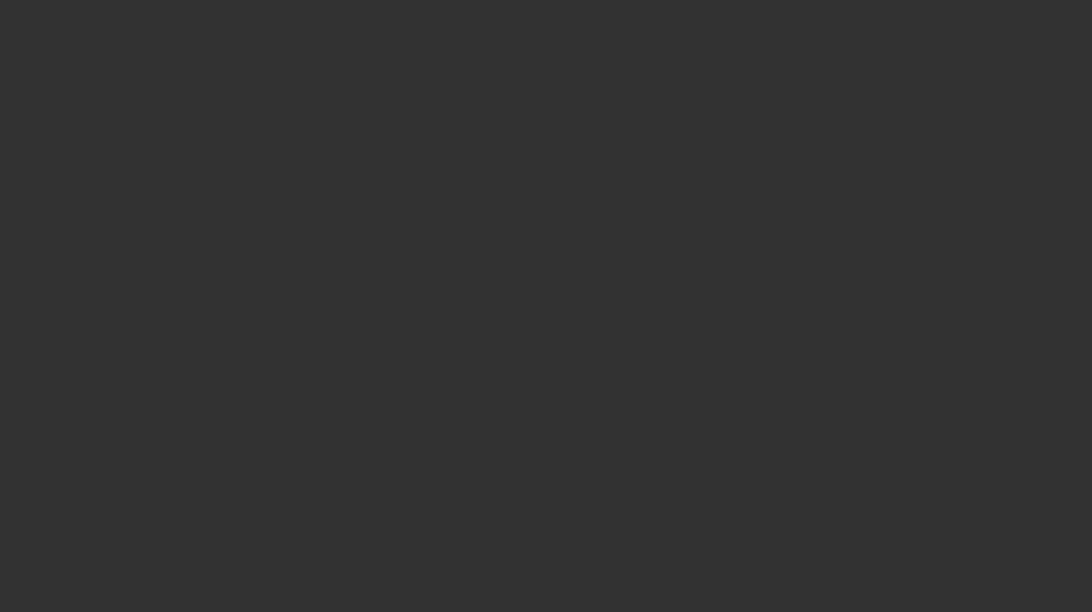
select select "3"
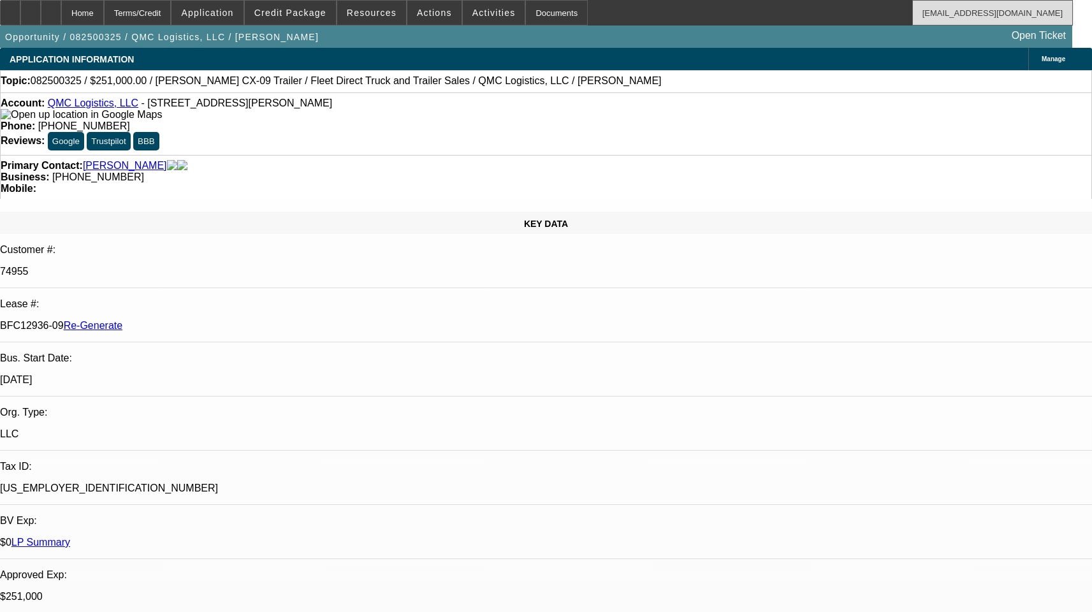
select select "0"
select select "2"
select select "0"
select select "1"
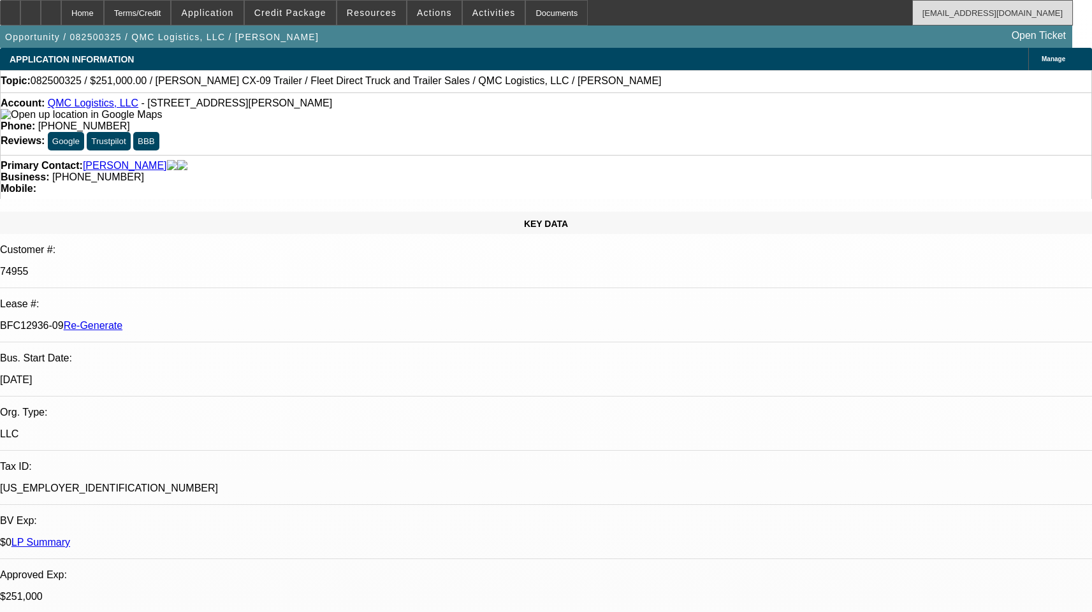
select select "6"
